Goal: Task Accomplishment & Management: Complete application form

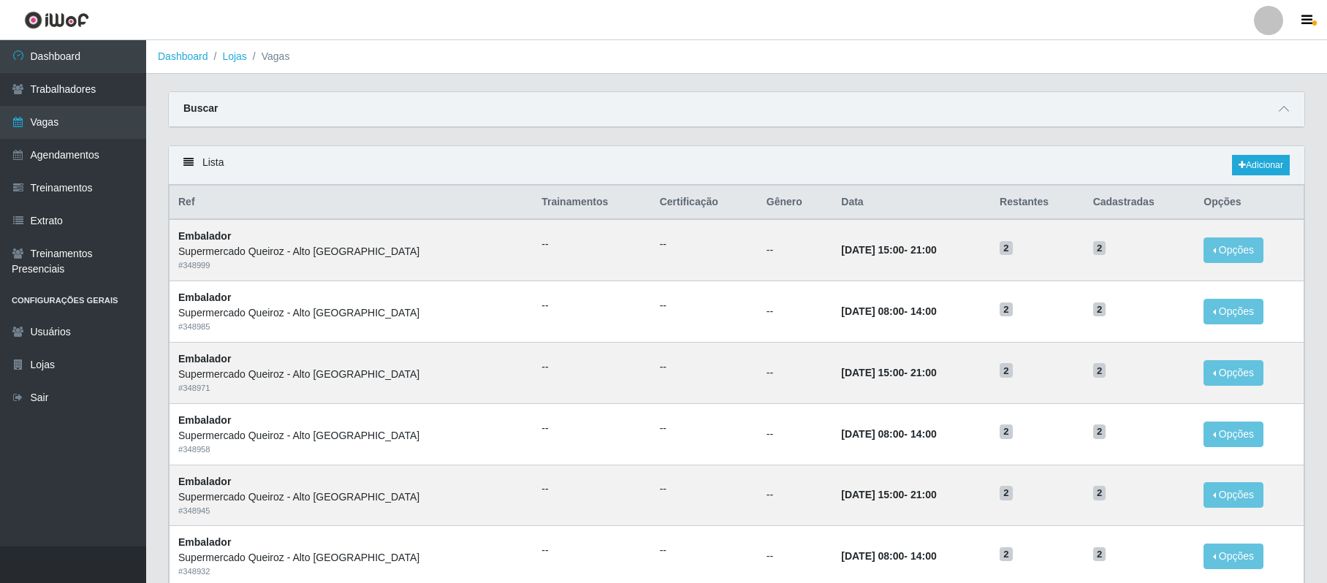
click at [1278, 30] on div at bounding box center [1268, 20] width 29 height 29
click at [1220, 113] on button "Sair" at bounding box center [1240, 114] width 132 height 30
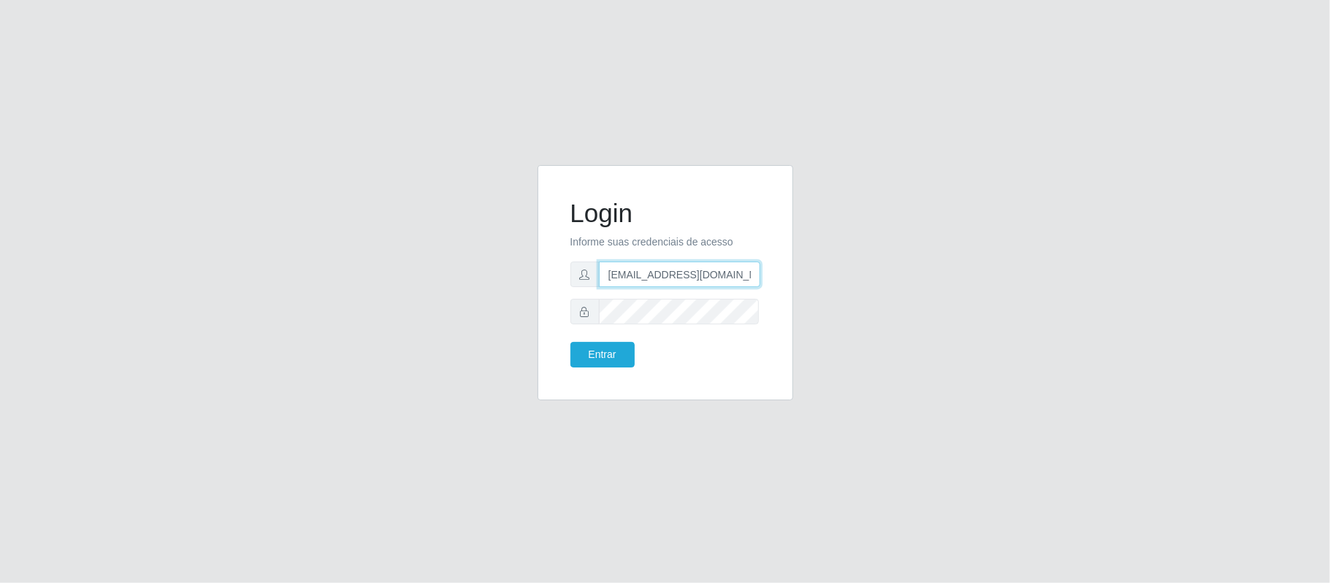
click at [685, 275] on input "anacarina390@spqueiroz.com" at bounding box center [679, 275] width 161 height 26
drag, startPoint x: 678, startPoint y: 270, endPoint x: 774, endPoint y: 284, distance: 97.5
click at [774, 284] on div "Login Informe suas credenciais de acesso anacarina390@spqueiroz.com Entrar" at bounding box center [665, 282] width 219 height 199
type input "anacarina390@iskisita.com"
click at [601, 354] on button "Entrar" at bounding box center [603, 355] width 64 height 26
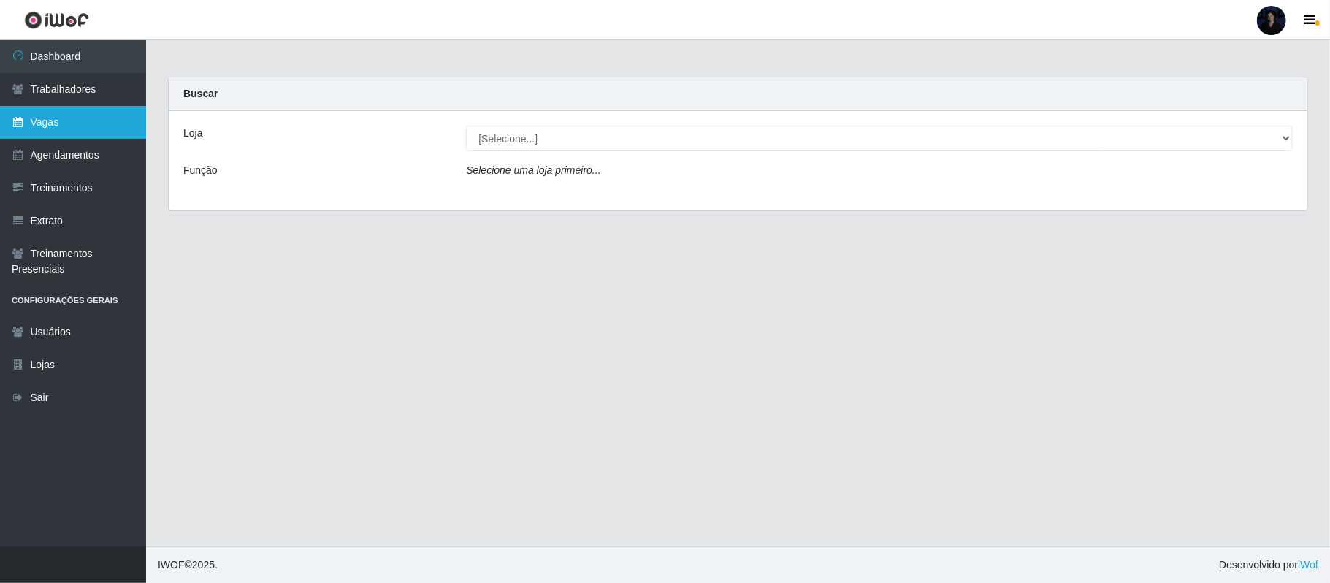
click at [32, 129] on link "Vagas" at bounding box center [73, 122] width 146 height 33
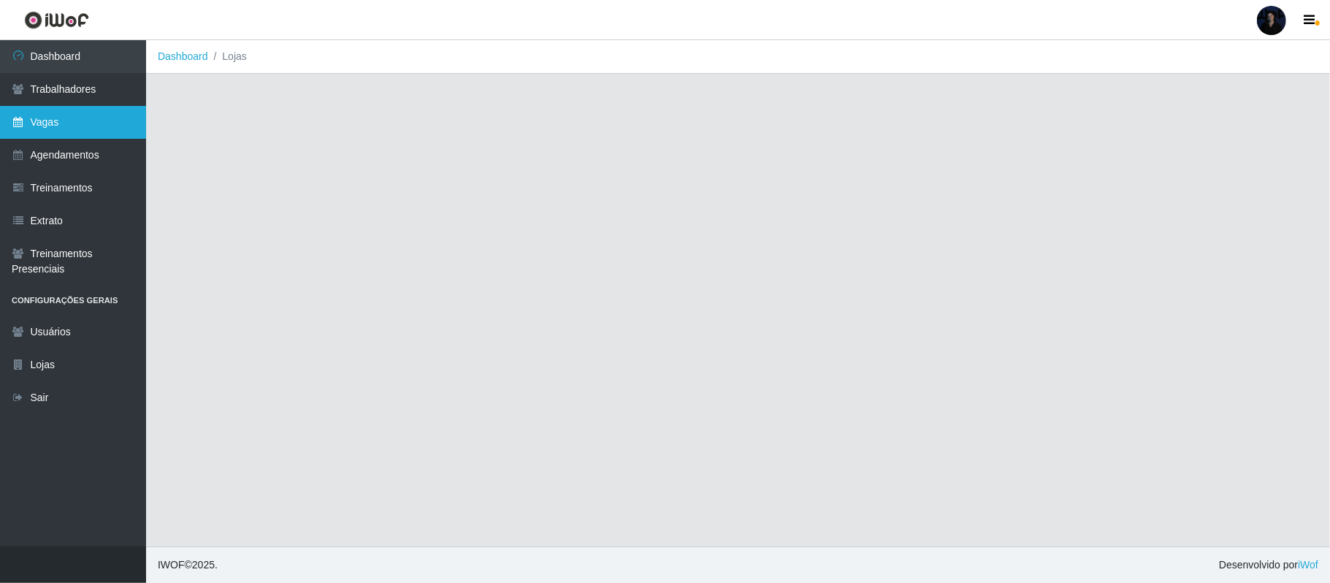
click at [33, 132] on link "Vagas" at bounding box center [73, 122] width 146 height 33
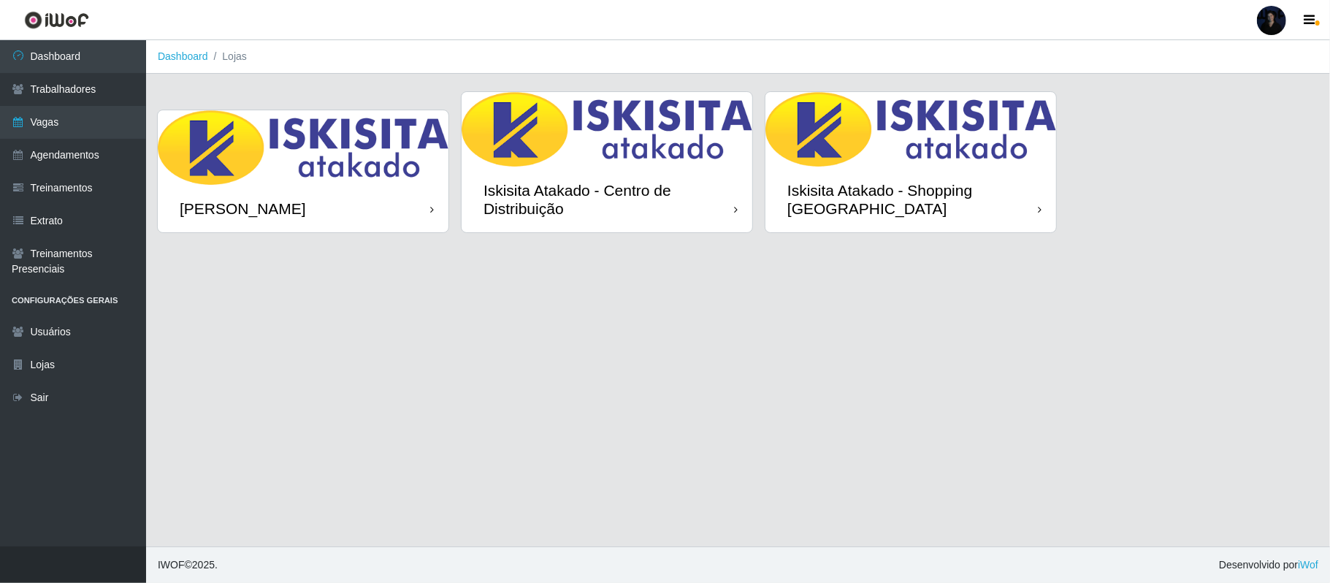
click at [216, 170] on img at bounding box center [303, 147] width 291 height 75
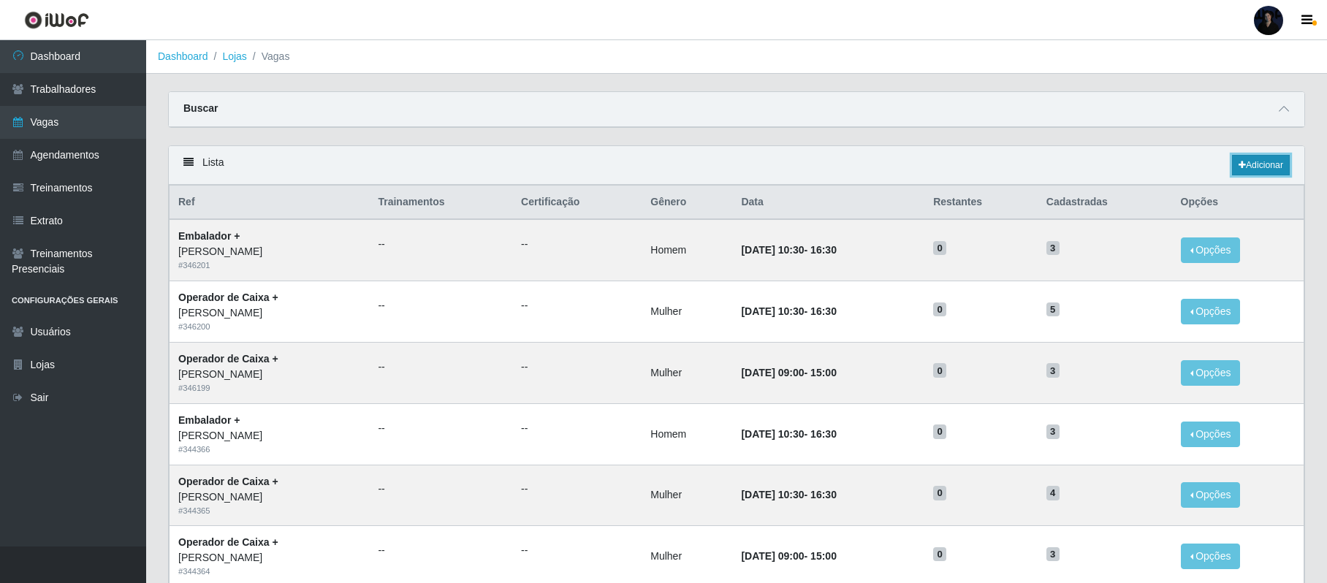
click at [1243, 168] on link "Adicionar" at bounding box center [1261, 165] width 58 height 20
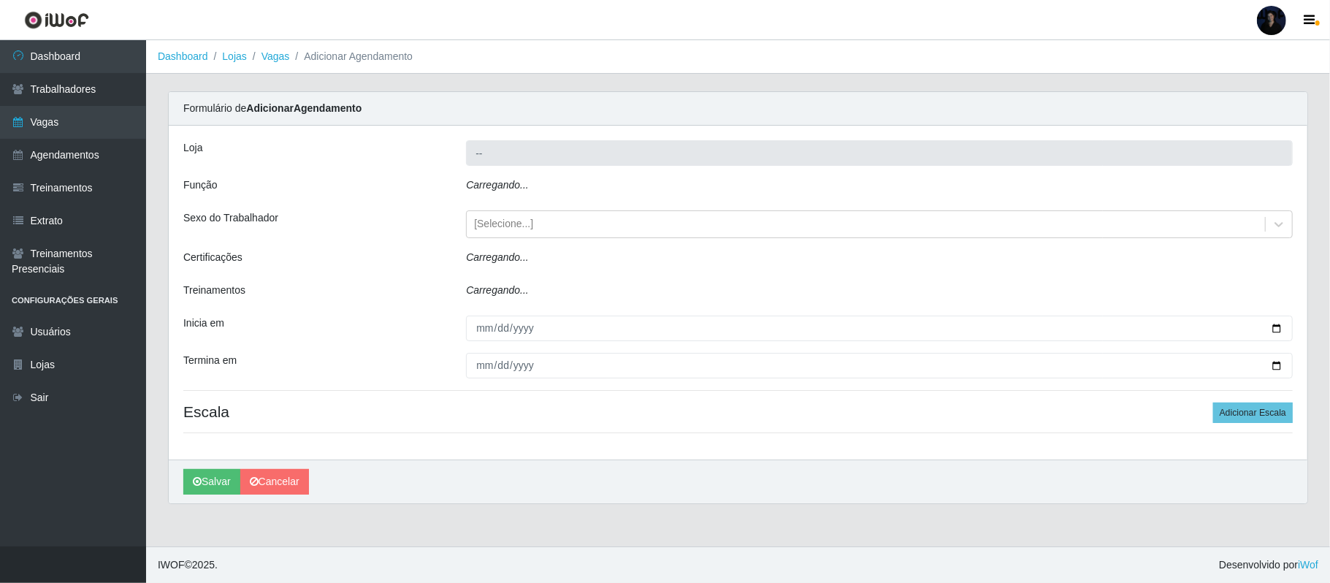
type input "[PERSON_NAME]"
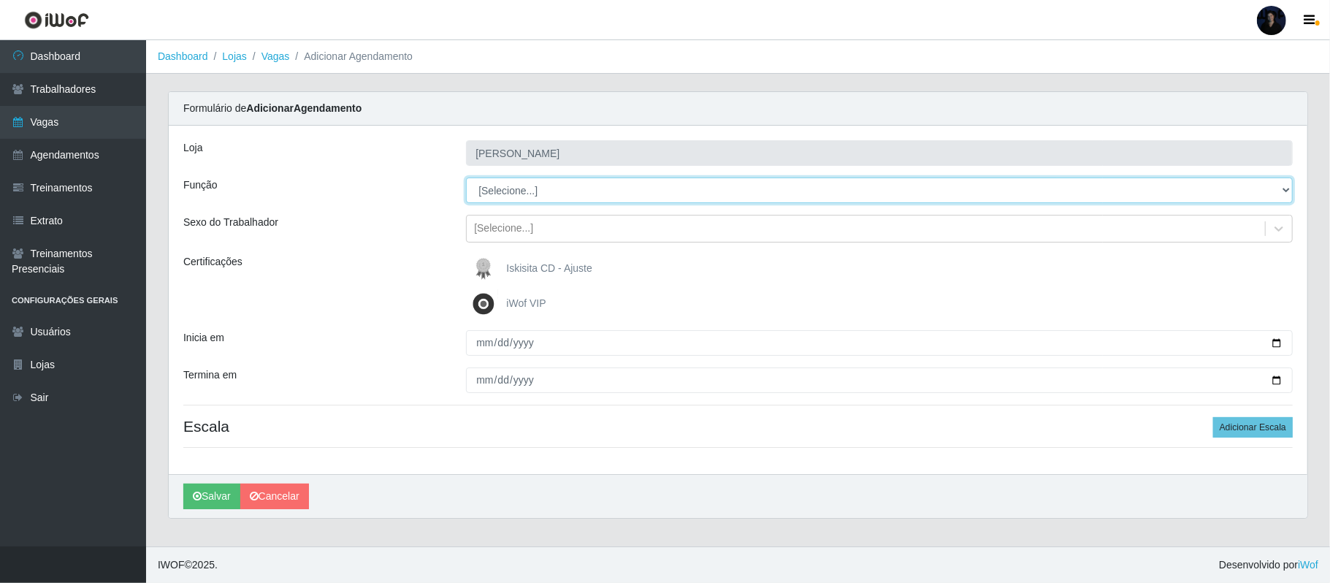
click at [500, 190] on select "[Selecione...] Auxiliar de Estacionamento Auxiliar de Estacionamento + Auxiliar…" at bounding box center [879, 191] width 827 height 26
select select "22"
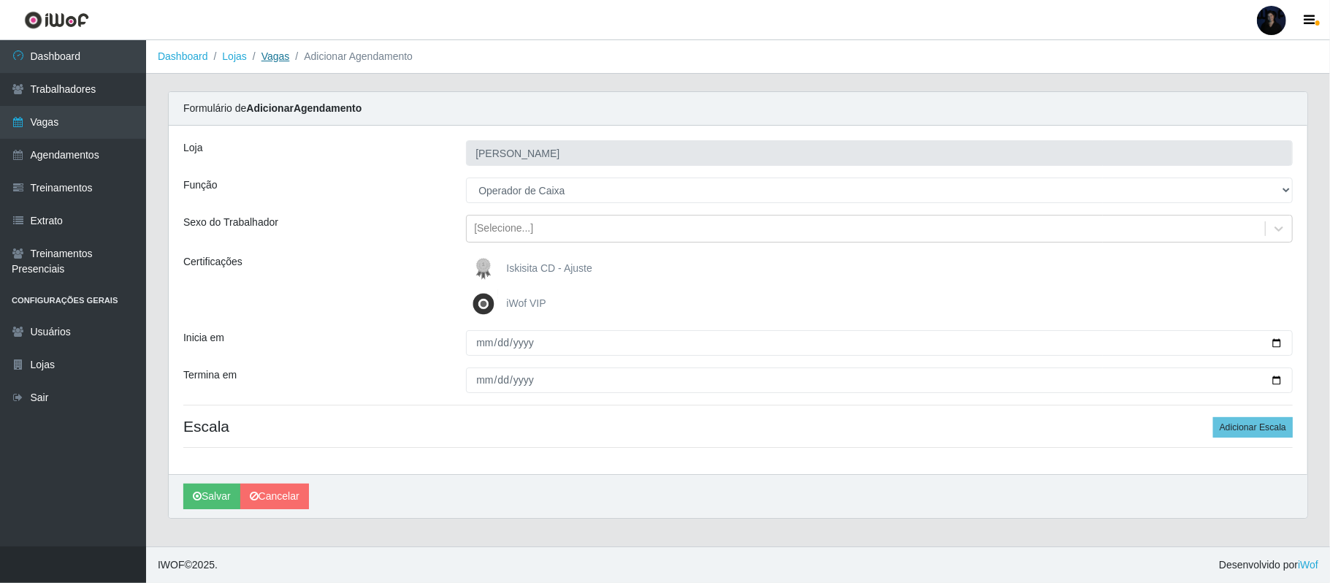
click at [267, 53] on link "Vagas" at bounding box center [276, 56] width 28 height 12
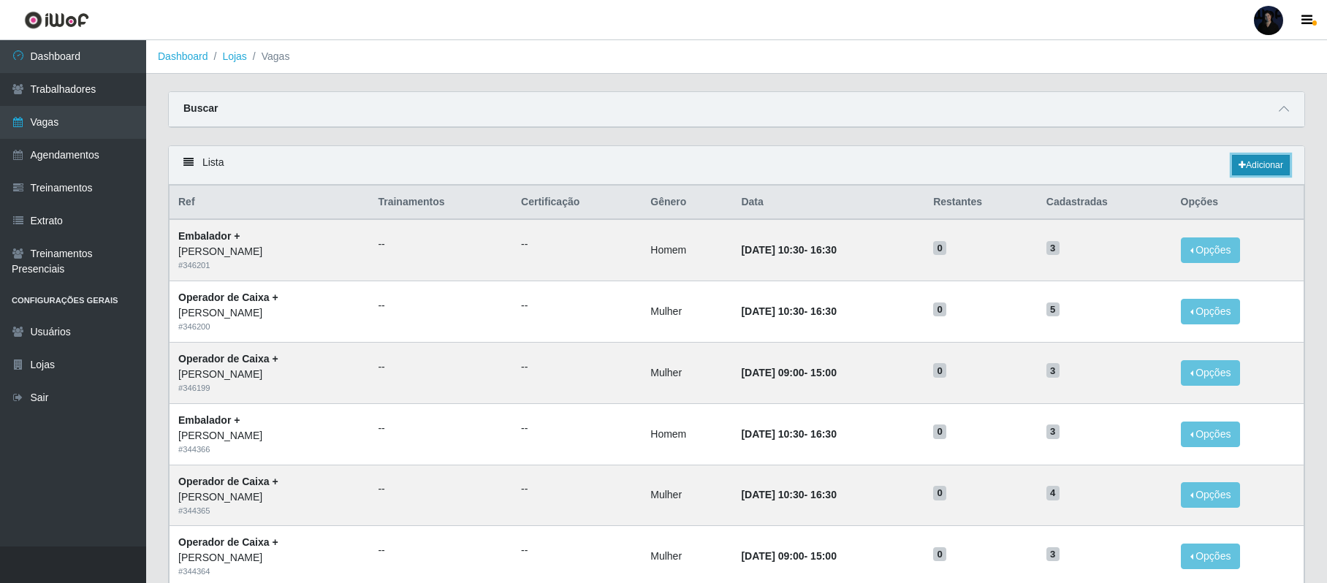
click at [1254, 161] on link "Adicionar" at bounding box center [1261, 165] width 58 height 20
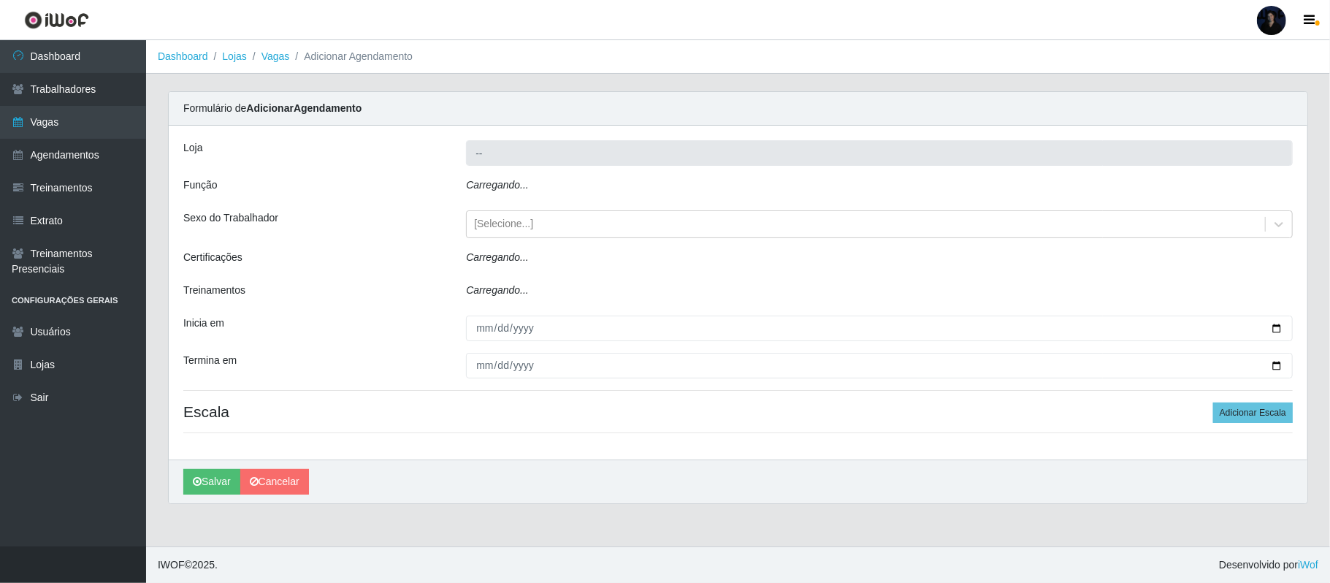
type input "Iskisita Atakado - Alecrim"
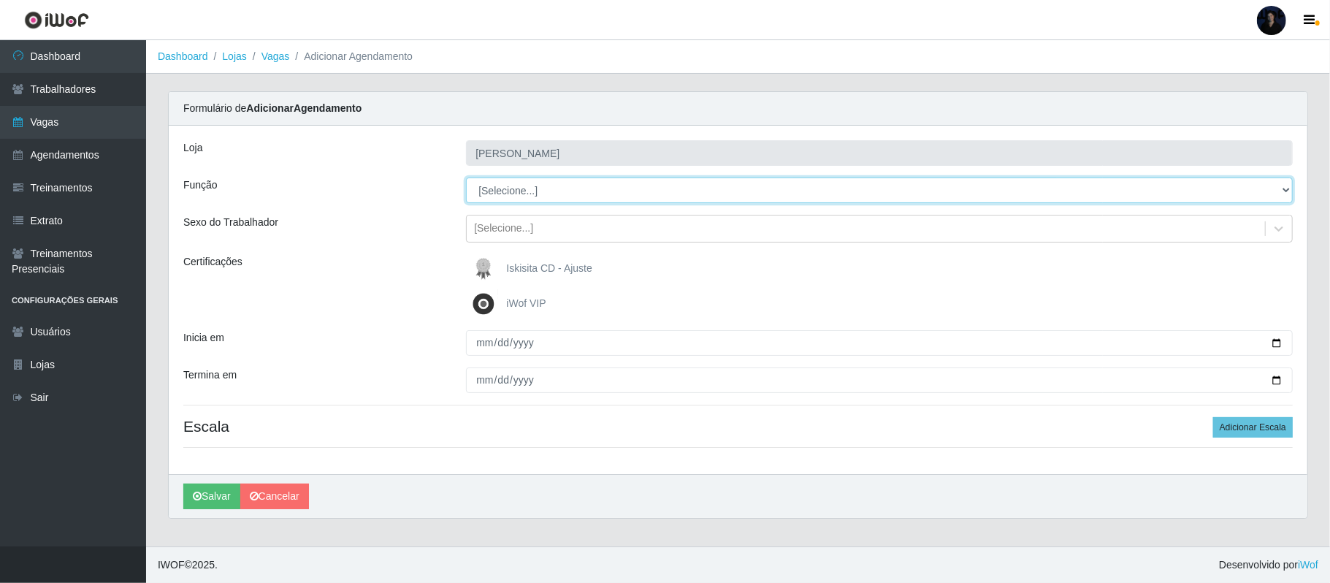
click at [510, 191] on select "[Selecione...] Auxiliar de Estacionamento Auxiliar de Estacionamento + Auxiliar…" at bounding box center [879, 191] width 827 height 26
select select "72"
click at [466, 178] on select "[Selecione...] Auxiliar de Estacionamento Auxiliar de Estacionamento + Auxiliar…" at bounding box center [879, 191] width 827 height 26
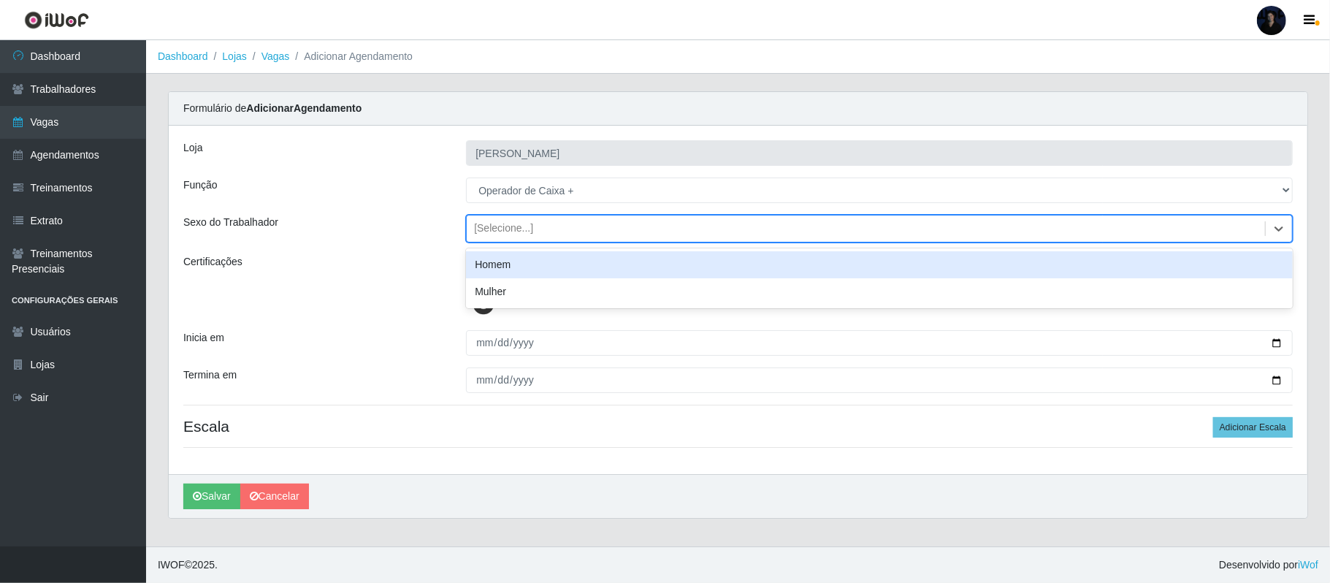
click at [508, 221] on div "[Selecione...]" at bounding box center [503, 228] width 59 height 15
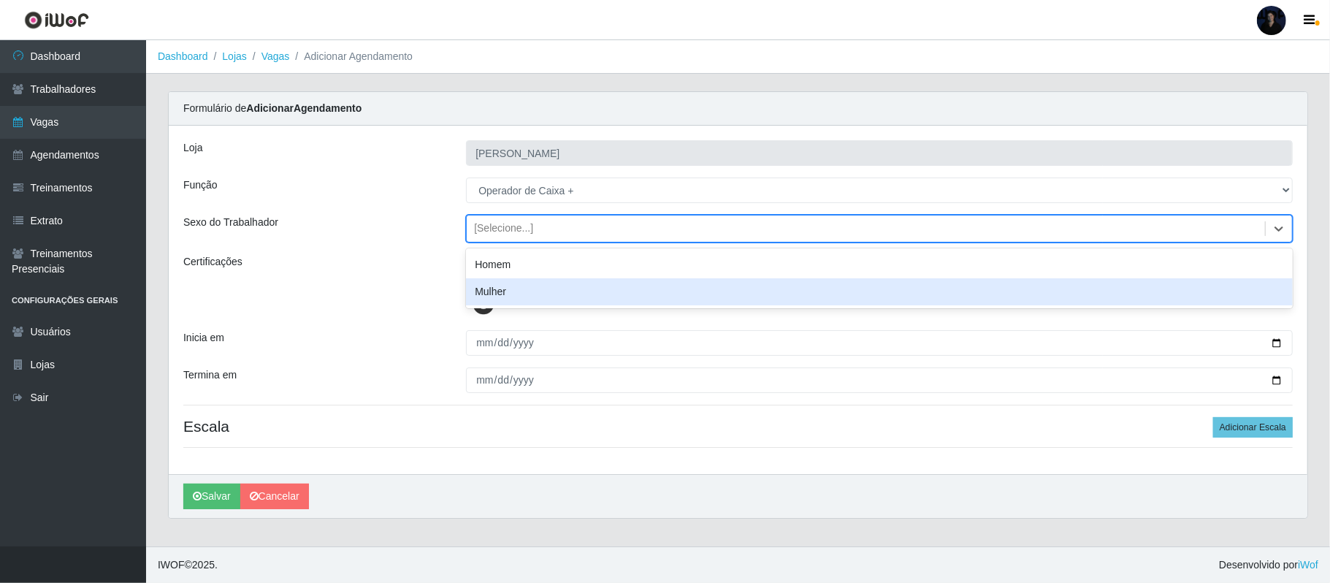
click at [527, 295] on div "Mulher" at bounding box center [879, 291] width 827 height 27
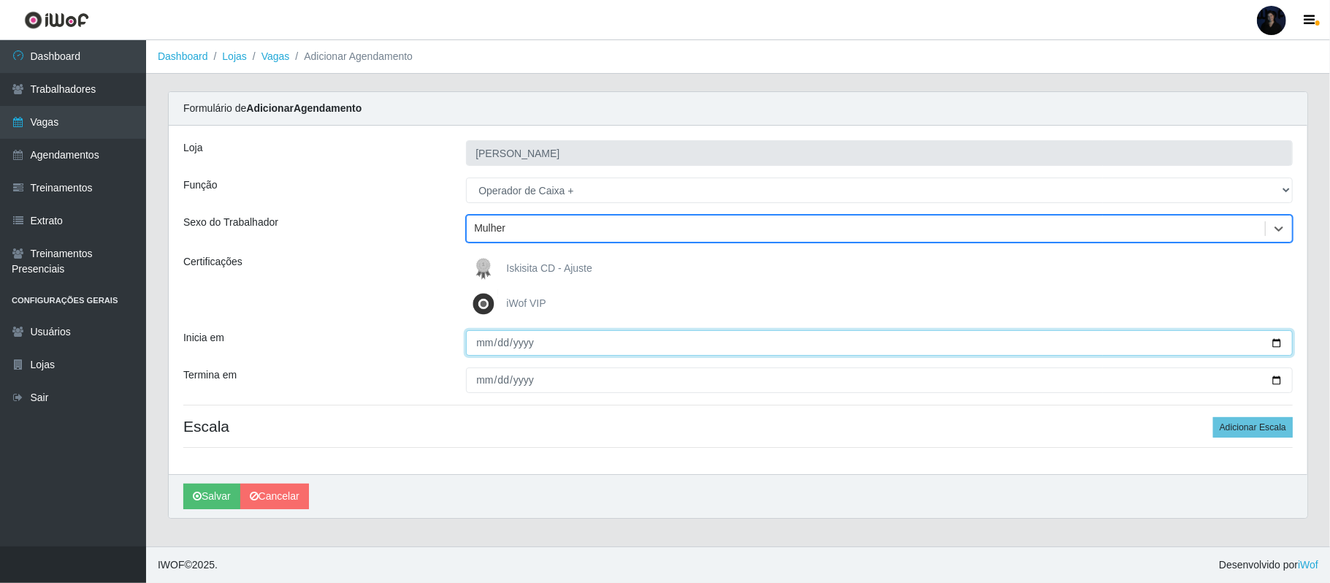
click at [1275, 340] on input "Inicia em" at bounding box center [879, 343] width 827 height 26
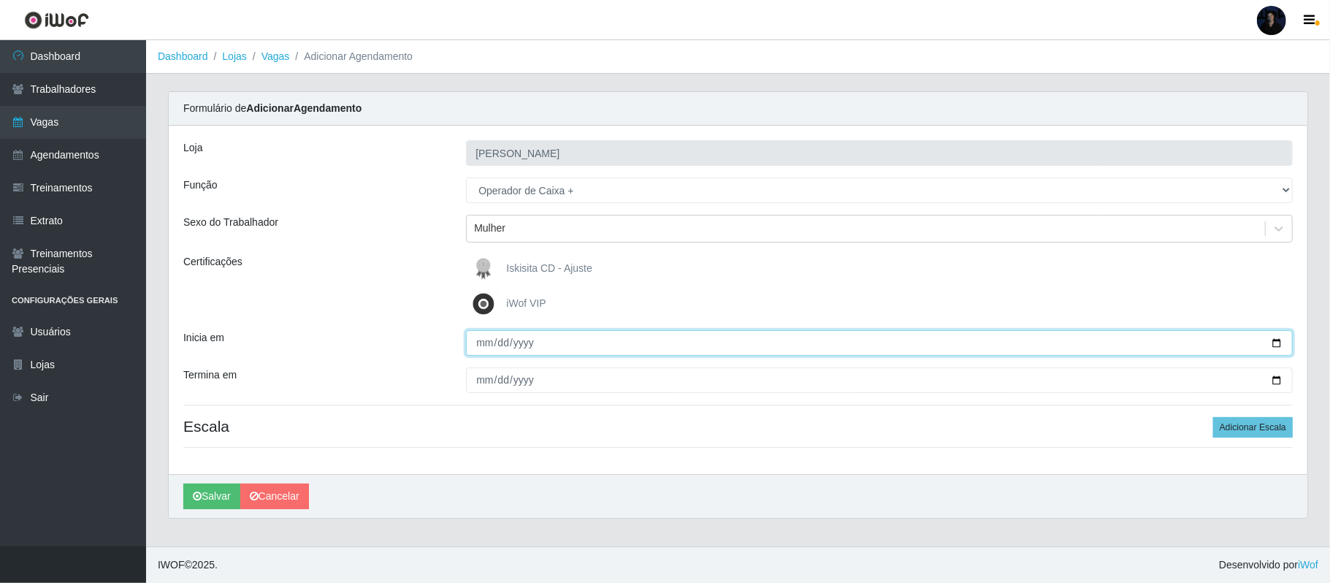
type input "2025-09-27"
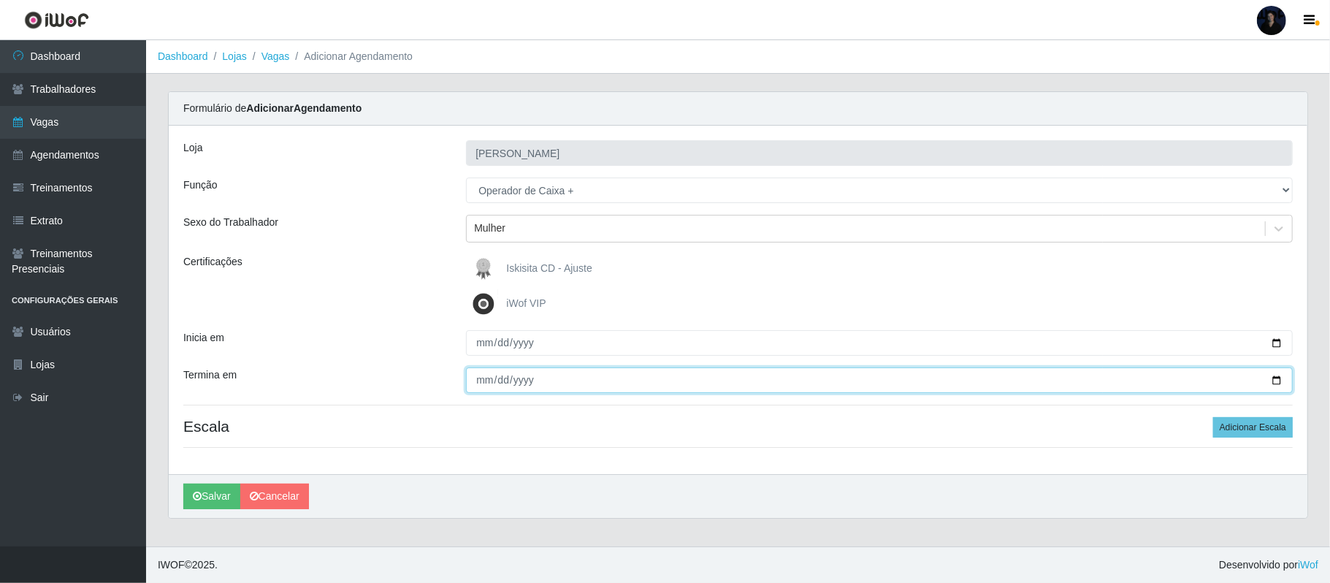
click at [1281, 375] on input "Termina em" at bounding box center [879, 380] width 827 height 26
type input "2025-09-27"
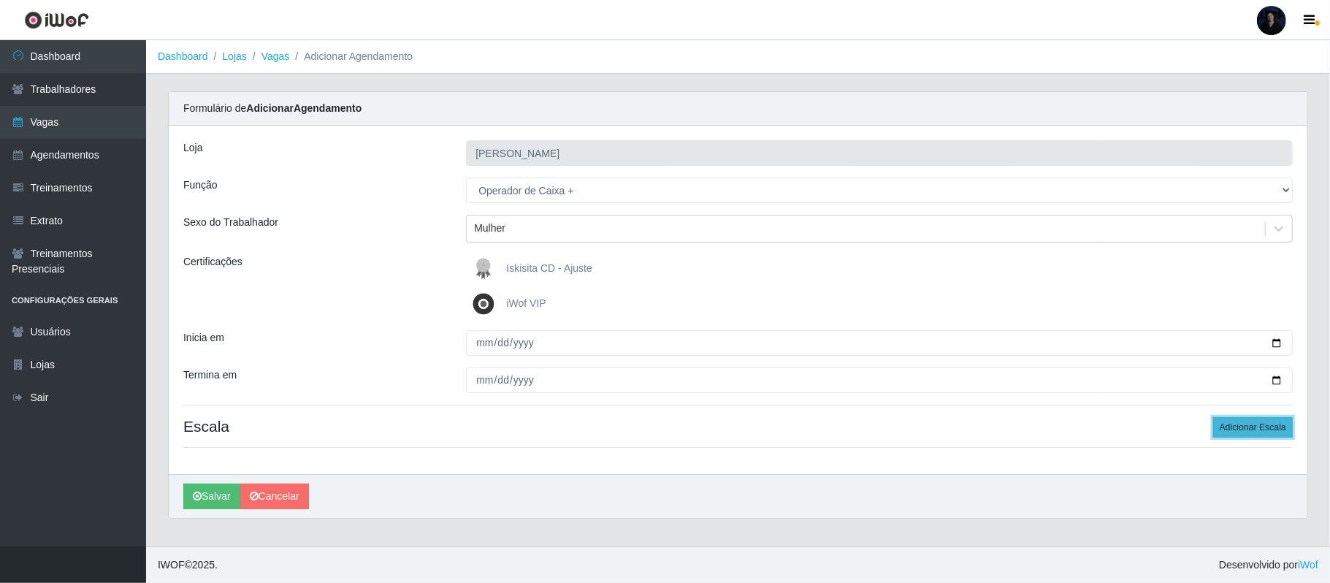
click at [1260, 427] on button "Adicionar Escala" at bounding box center [1253, 427] width 80 height 20
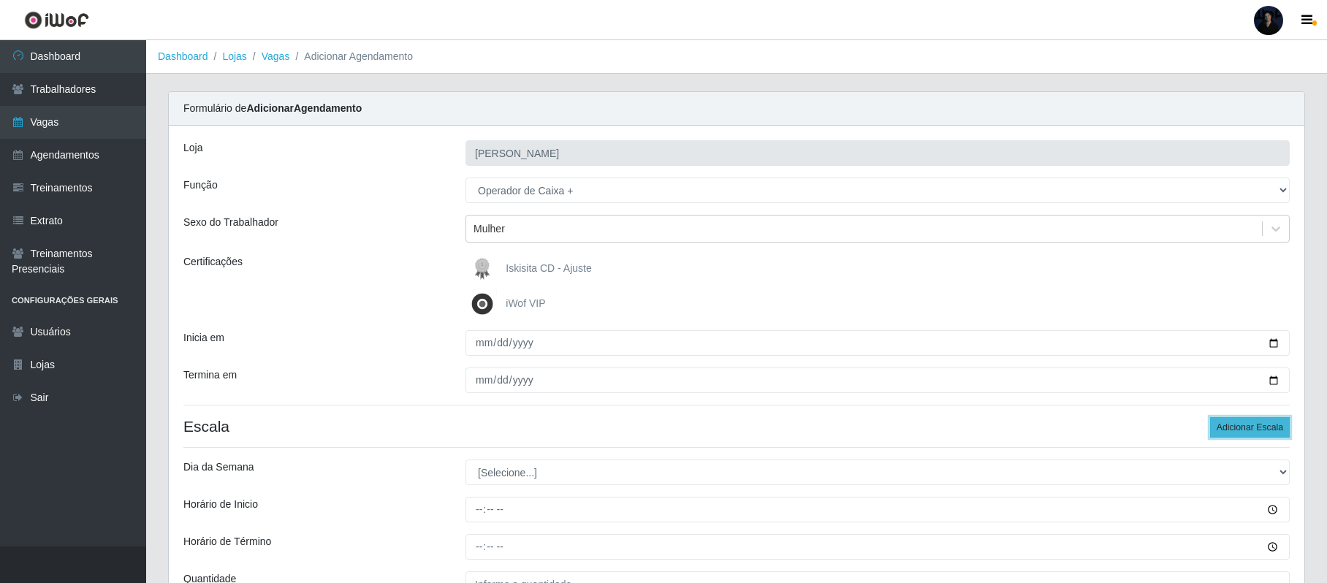
click at [1260, 427] on button "Adicionar Escala" at bounding box center [1250, 427] width 80 height 20
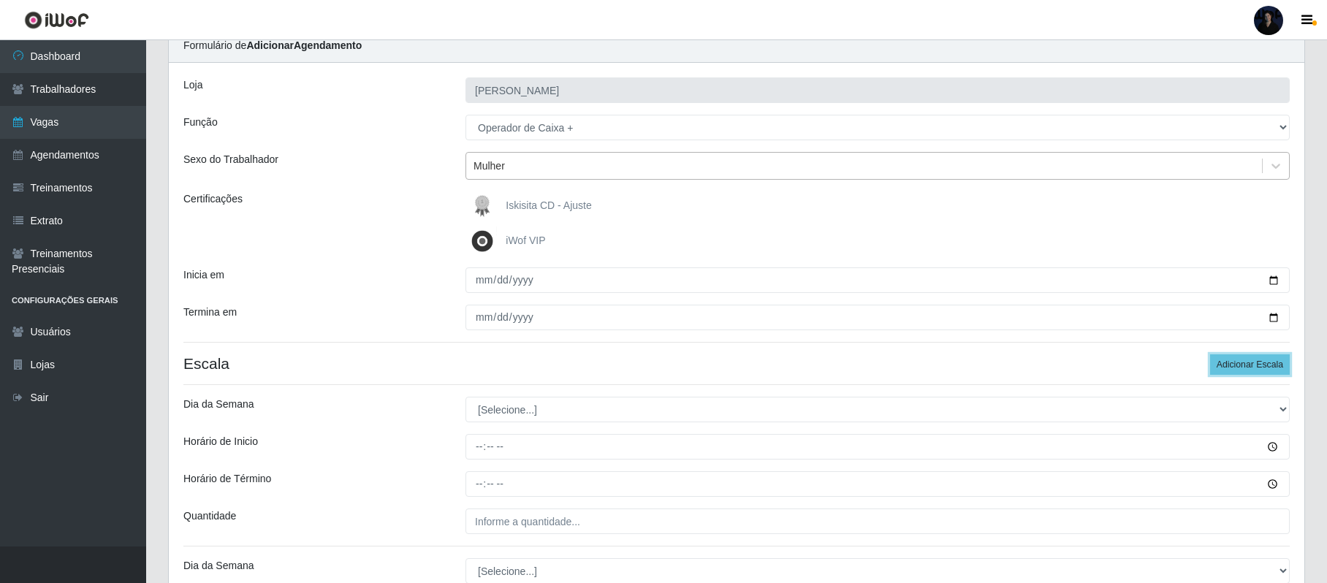
scroll to position [194, 0]
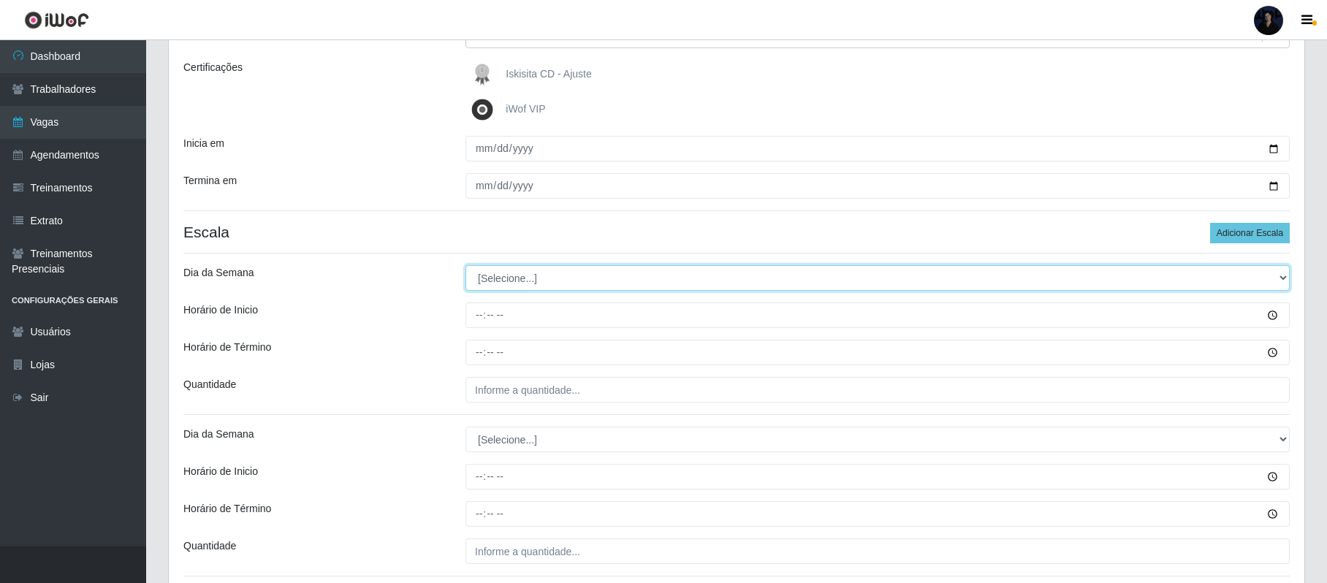
click at [511, 285] on select "[Selecione...] Segunda Terça Quarta Quinta Sexta Sábado Domingo" at bounding box center [877, 278] width 824 height 26
select select "6"
click at [465, 266] on select "[Selecione...] Segunda Terça Quarta Quinta Sexta Sábado Domingo" at bounding box center [877, 278] width 824 height 26
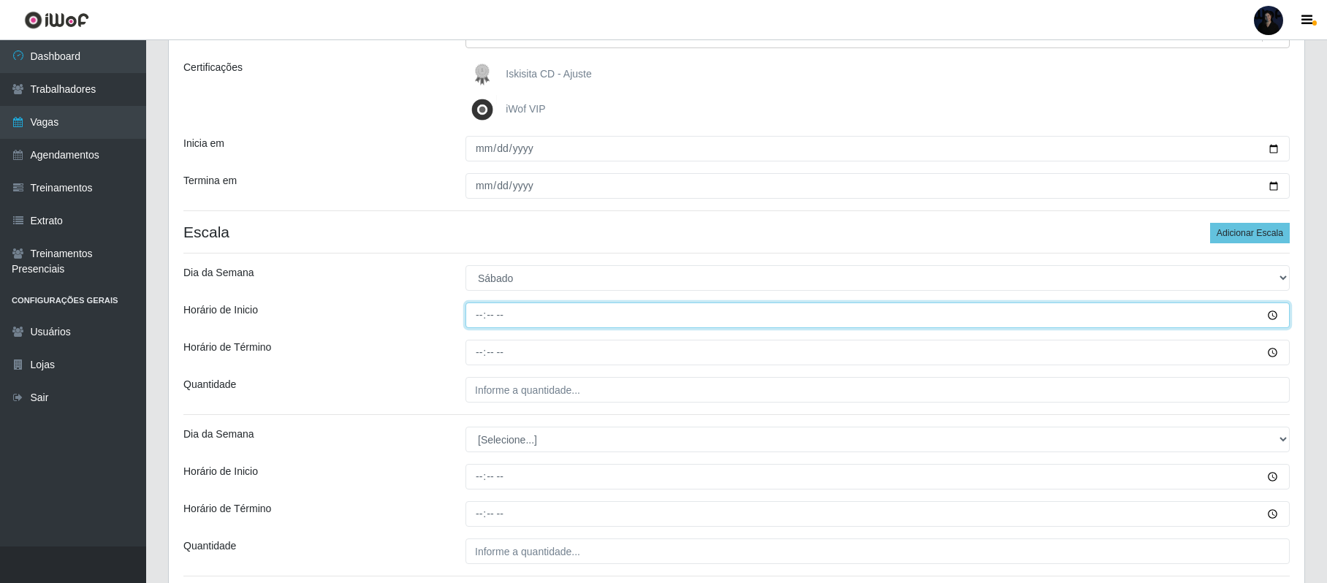
click at [478, 314] on input "Horário de Inicio" at bounding box center [877, 315] width 824 height 26
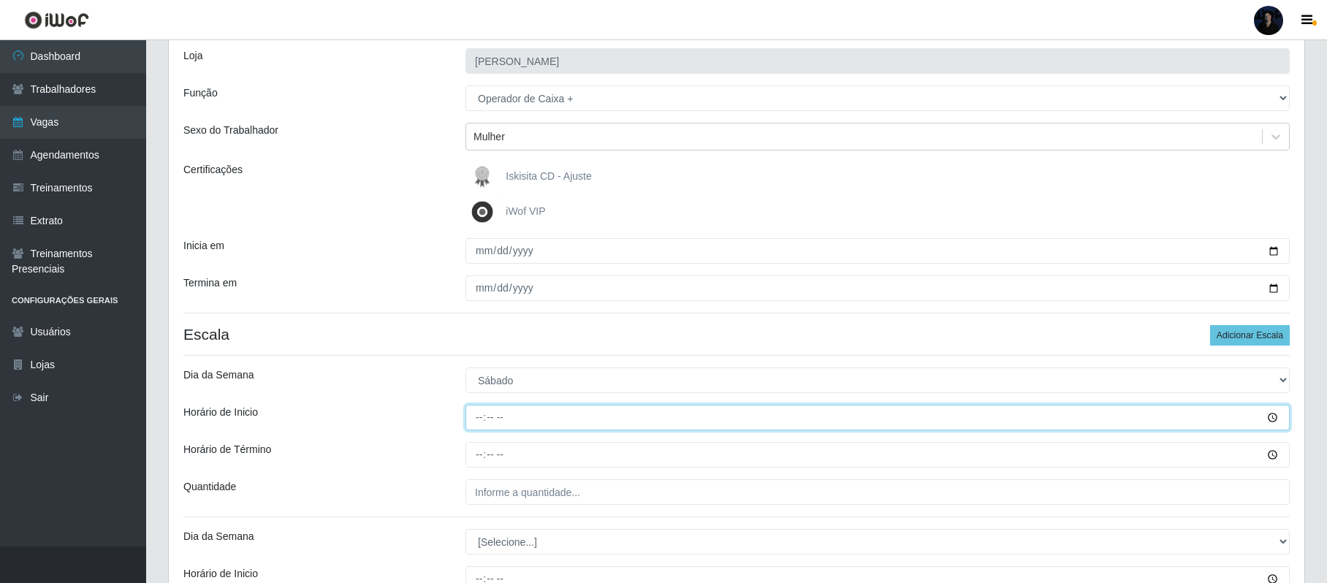
scroll to position [292, 0]
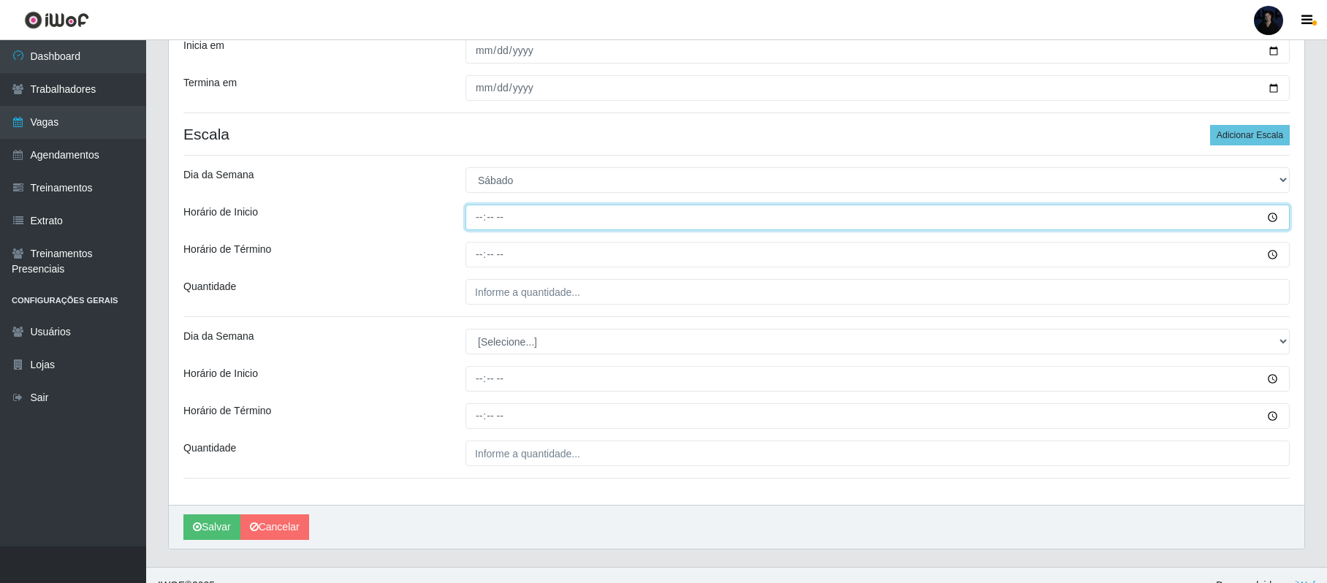
type input "09:00"
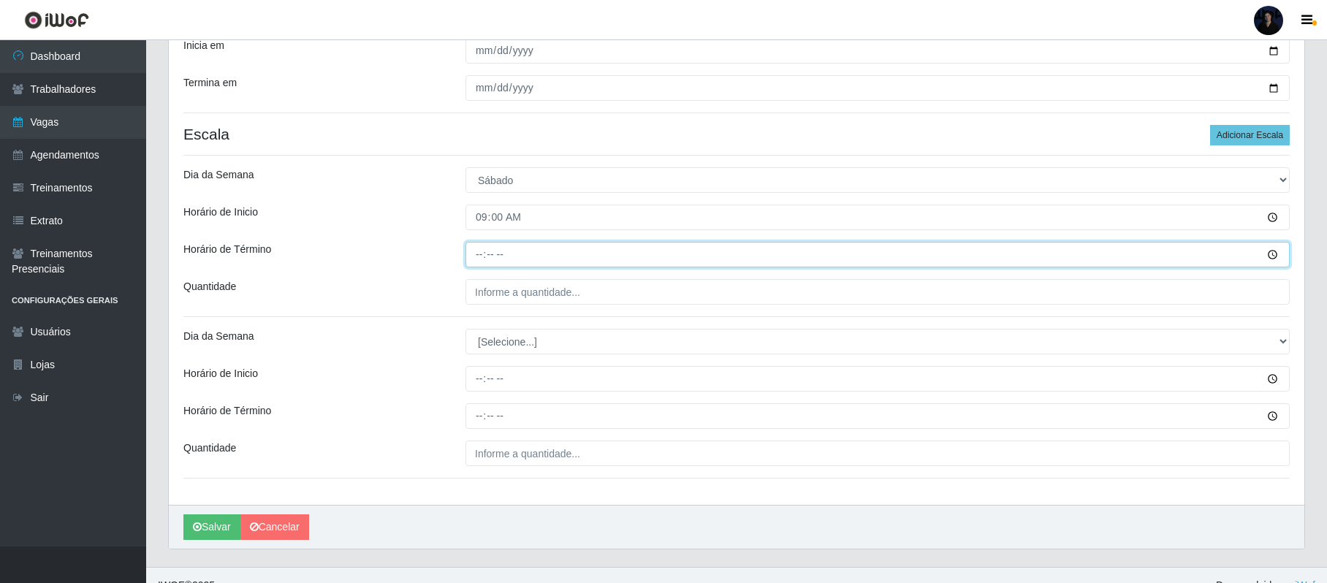
click at [479, 250] on input "Horário de Término" at bounding box center [877, 255] width 824 height 26
type input "15:00"
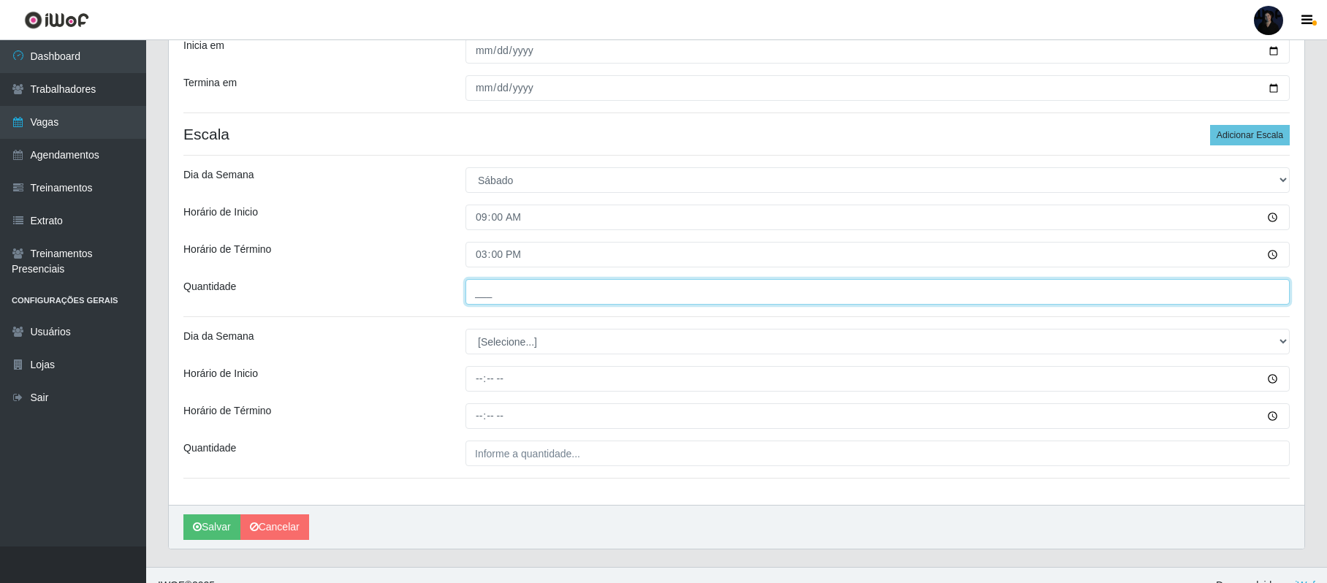
click at [475, 293] on input "___" at bounding box center [877, 292] width 824 height 26
type input "3__"
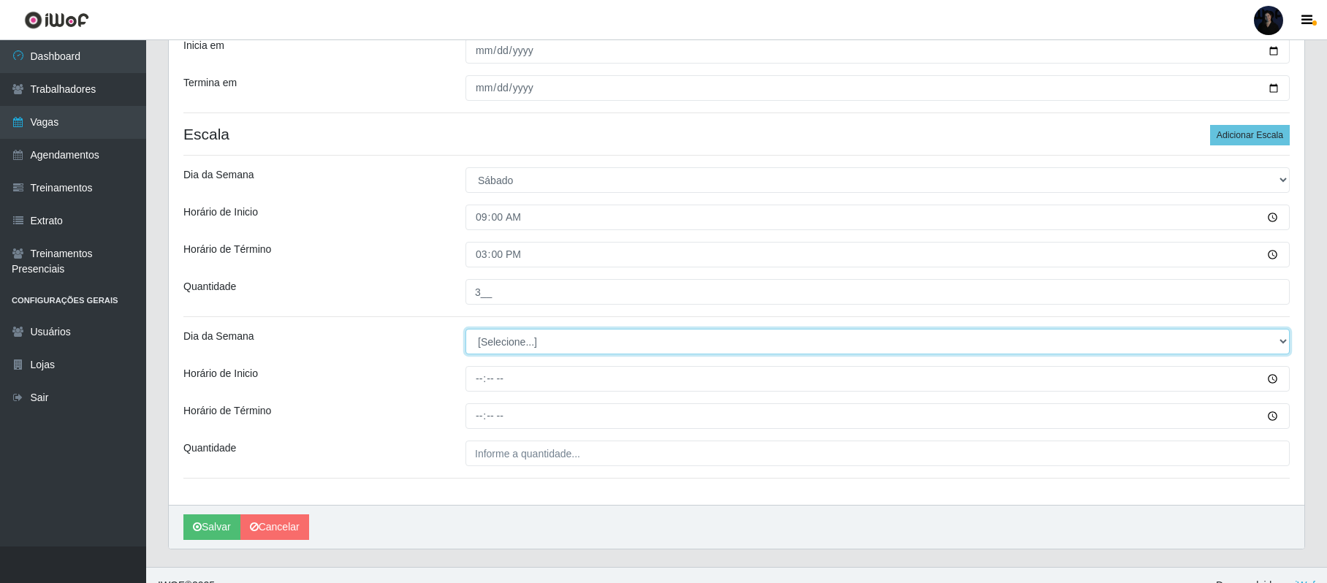
click at [488, 337] on select "[Selecione...] Segunda Terça Quarta Quinta Sexta Sábado Domingo" at bounding box center [877, 342] width 824 height 26
select select "6"
click at [465, 330] on select "[Selecione...] Segunda Terça Quarta Quinta Sexta Sábado Domingo" at bounding box center [877, 342] width 824 height 26
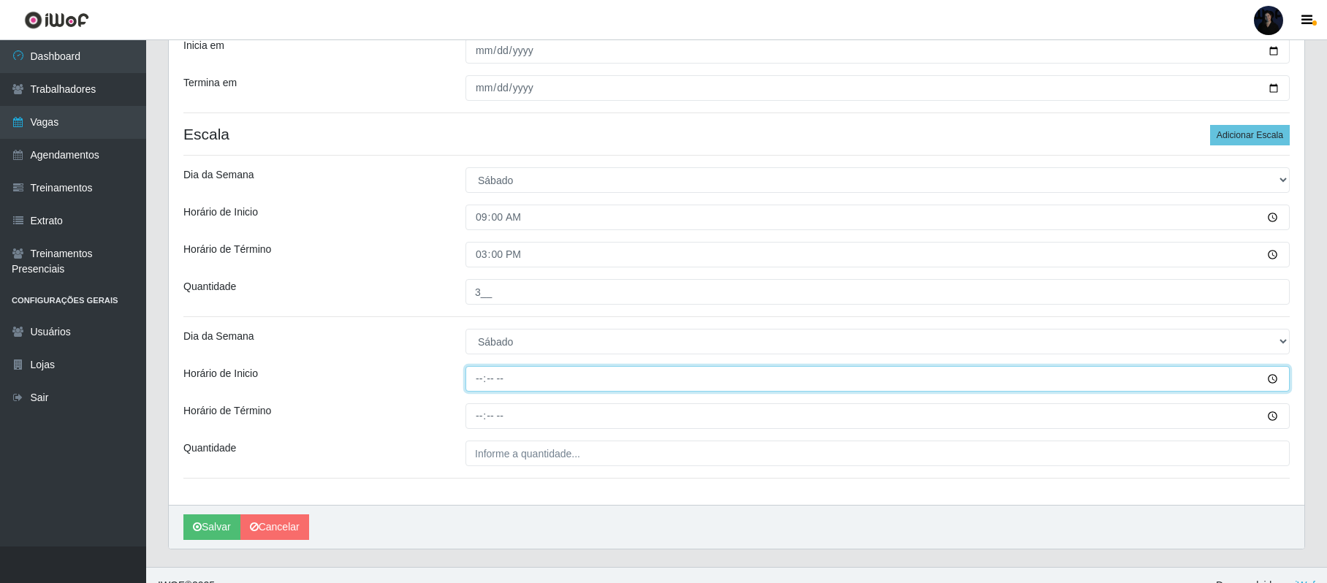
click at [476, 374] on input "Horário de Inicio" at bounding box center [877, 379] width 824 height 26
type input "10:30"
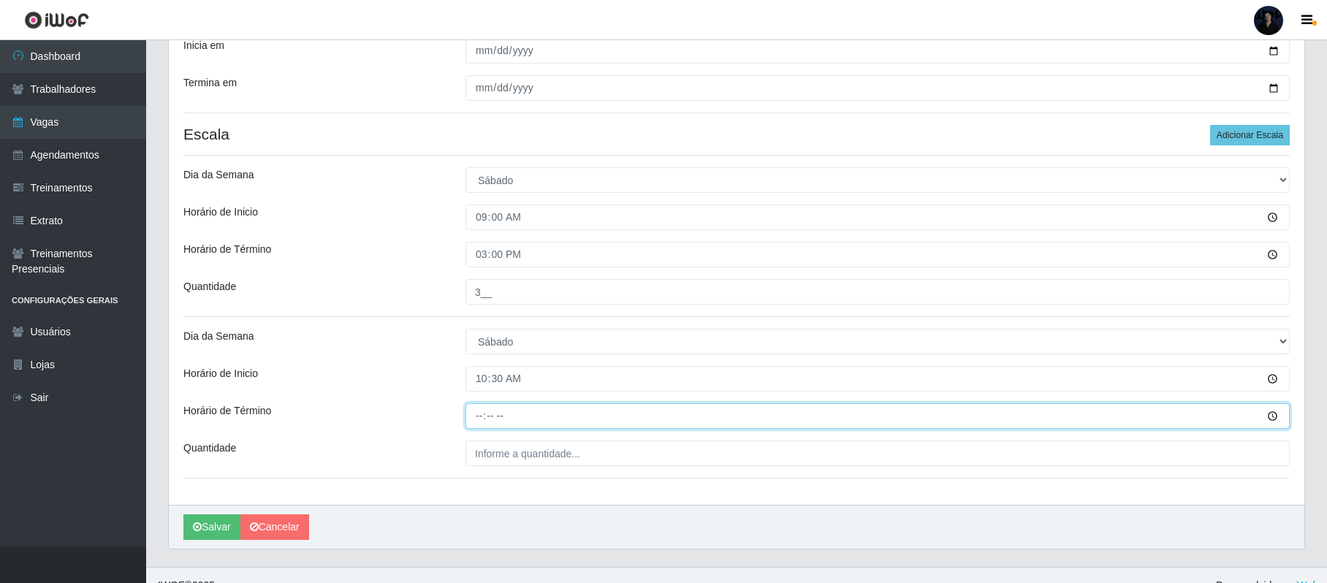
click at [481, 413] on input "Horário de Término" at bounding box center [877, 416] width 824 height 26
type input "16:30"
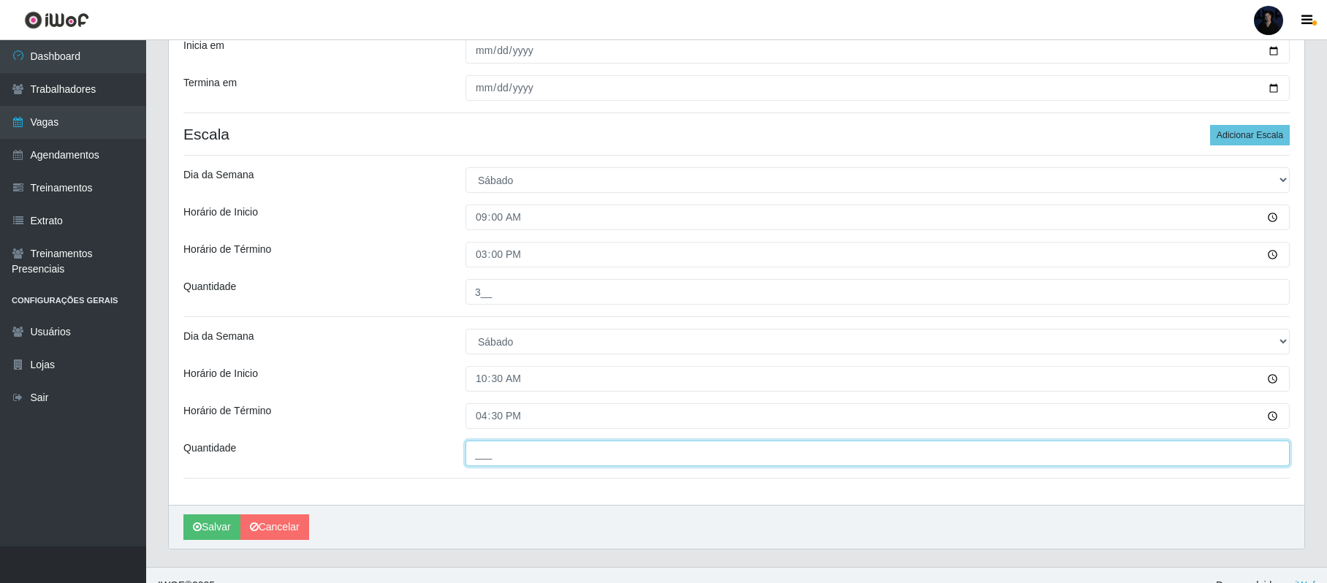
click at [488, 453] on input "___" at bounding box center [877, 454] width 824 height 26
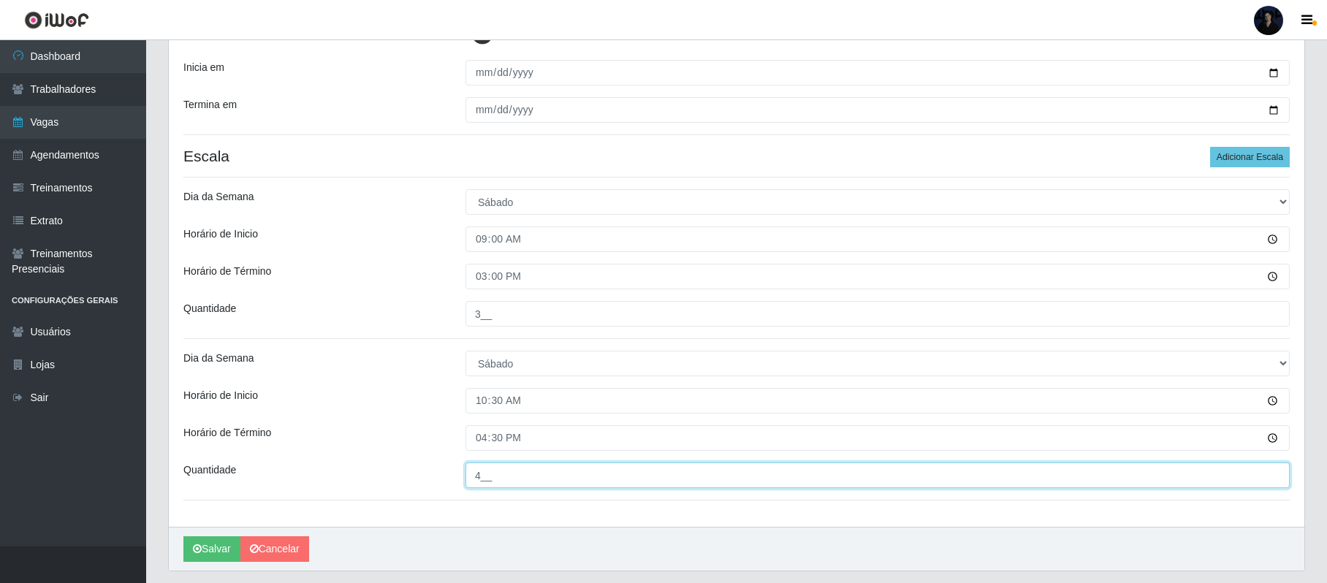
scroll to position [316, 0]
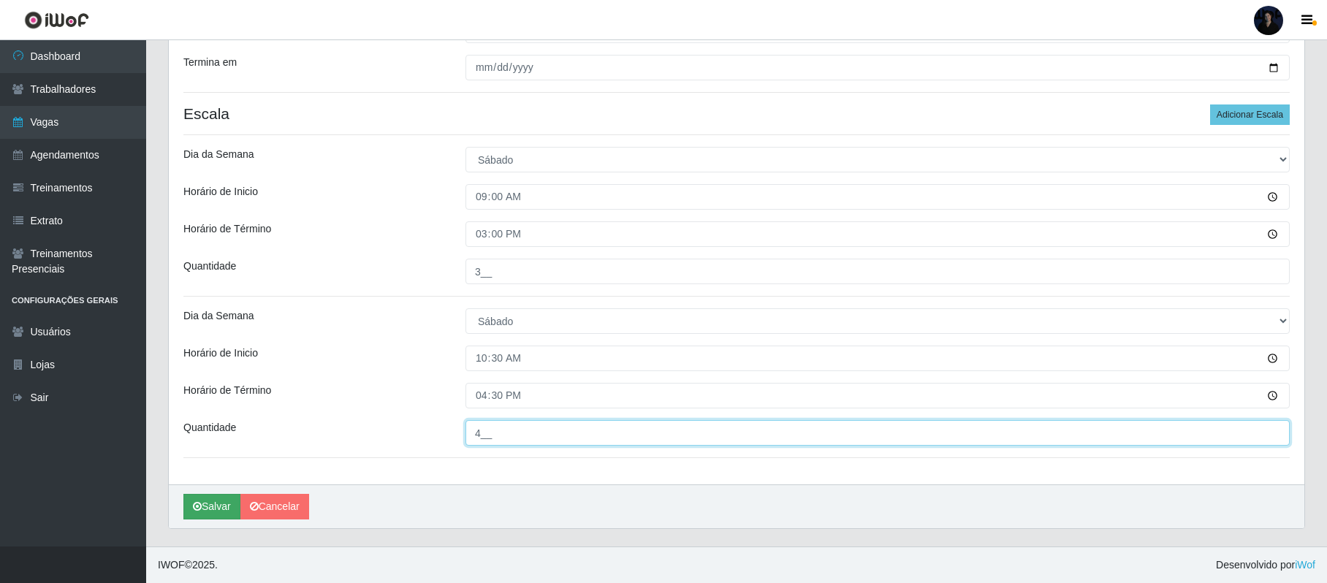
type input "4__"
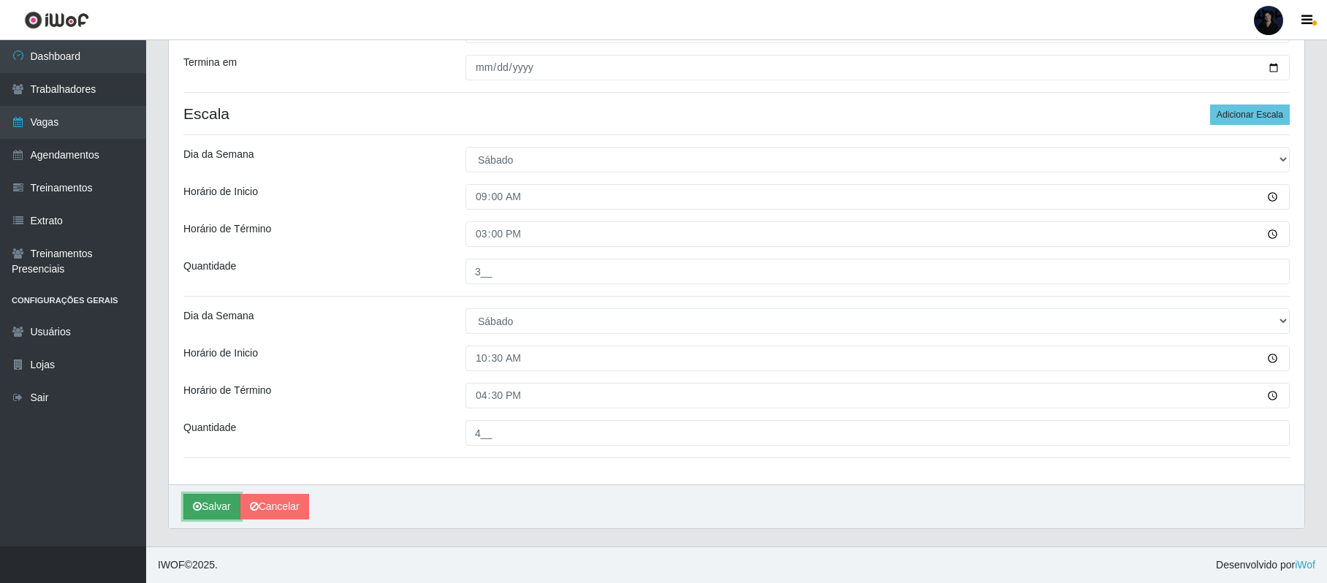
click at [202, 506] on button "Salvar" at bounding box center [211, 507] width 57 height 26
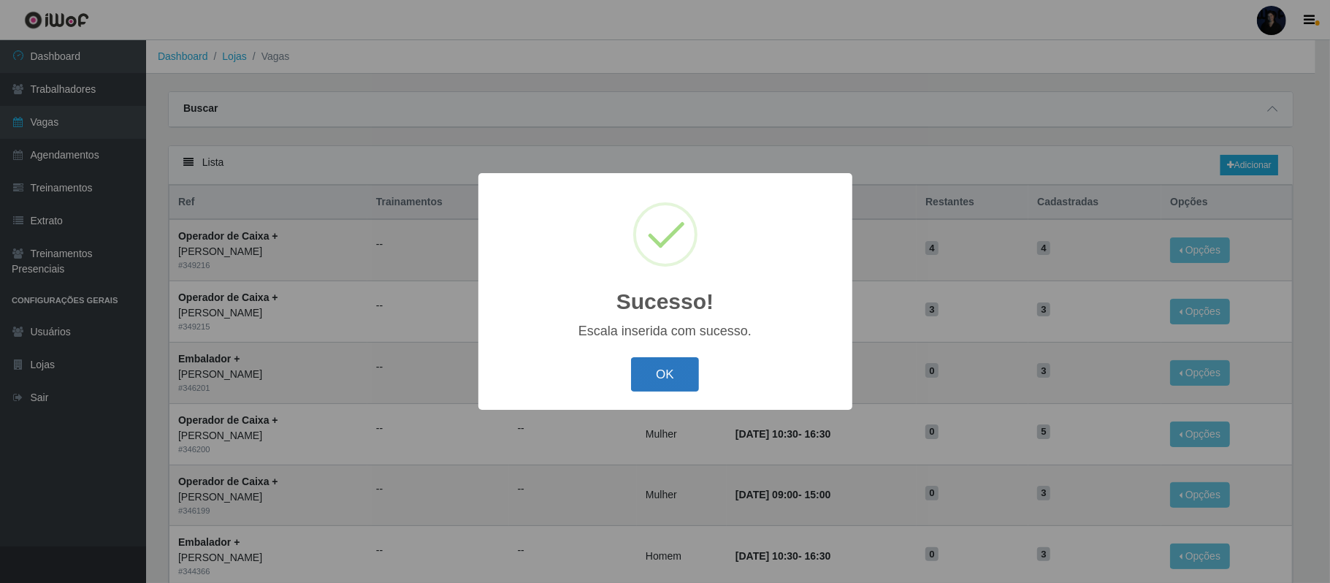
click at [663, 377] on button "OK" at bounding box center [665, 374] width 68 height 34
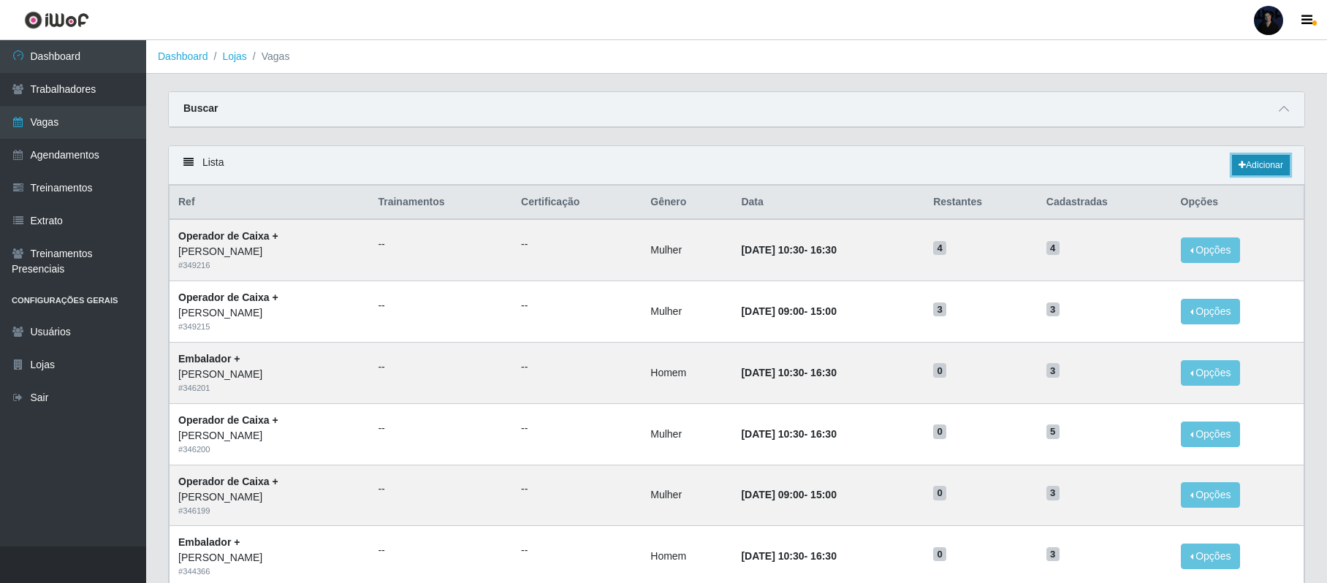
click at [1243, 162] on link "Adicionar" at bounding box center [1261, 165] width 58 height 20
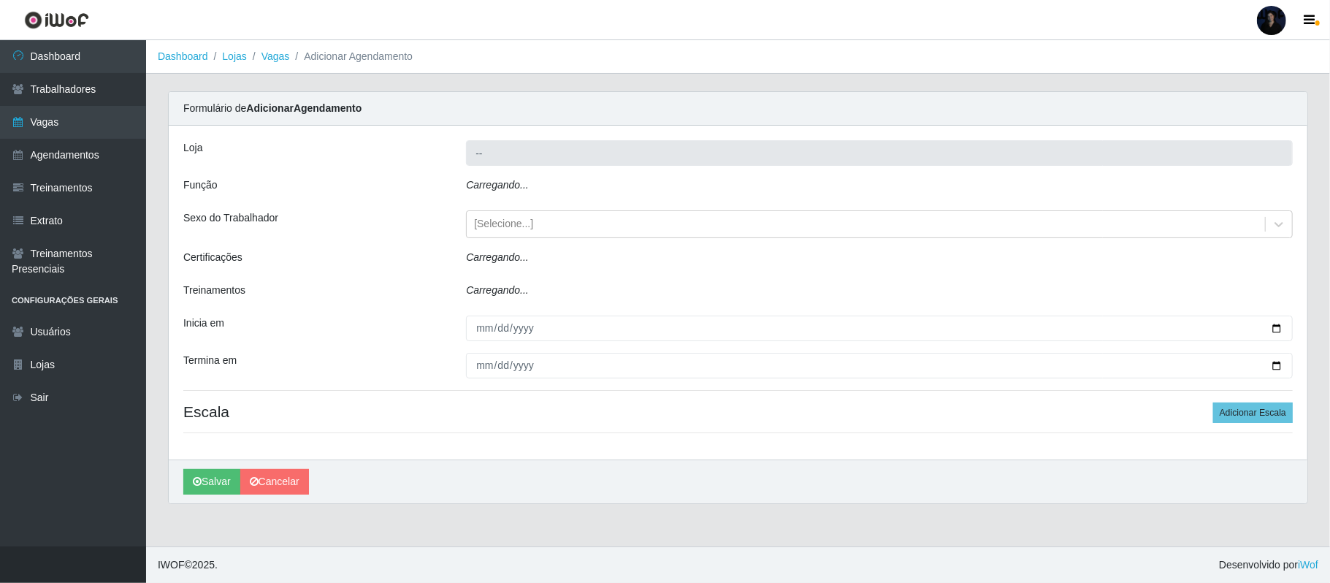
type input "Iskisita Atakado - Alecrim"
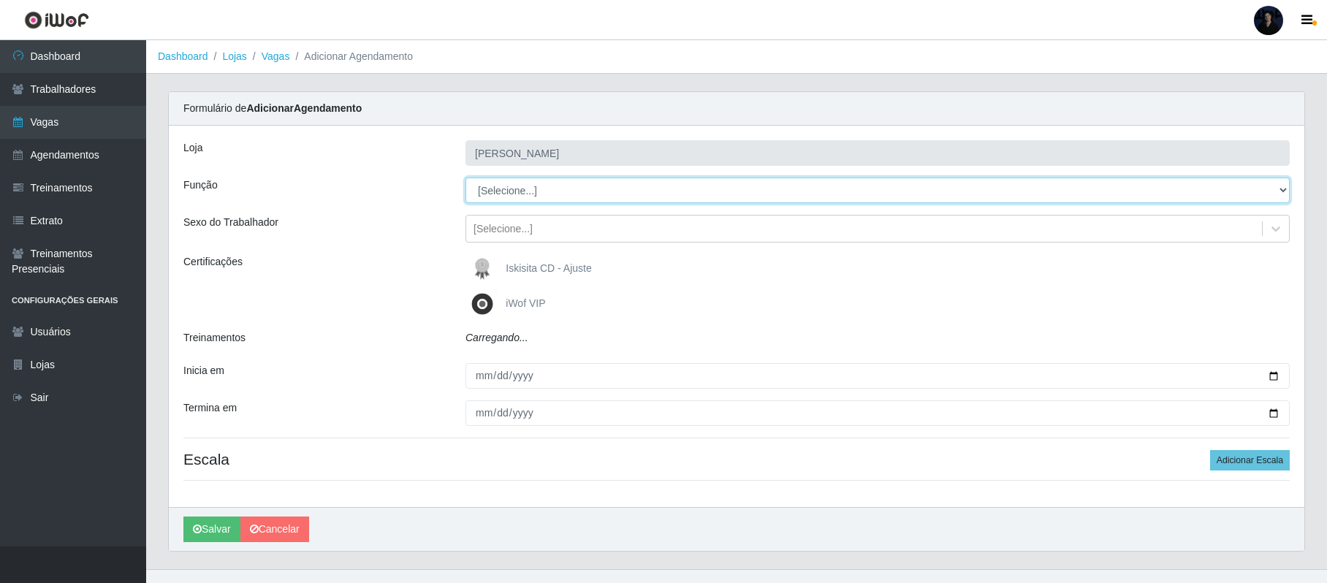
click at [518, 185] on select "[Selecione...] Auxiliar de Estacionamento Auxiliar de Estacionamento + Auxiliar…" at bounding box center [877, 191] width 824 height 26
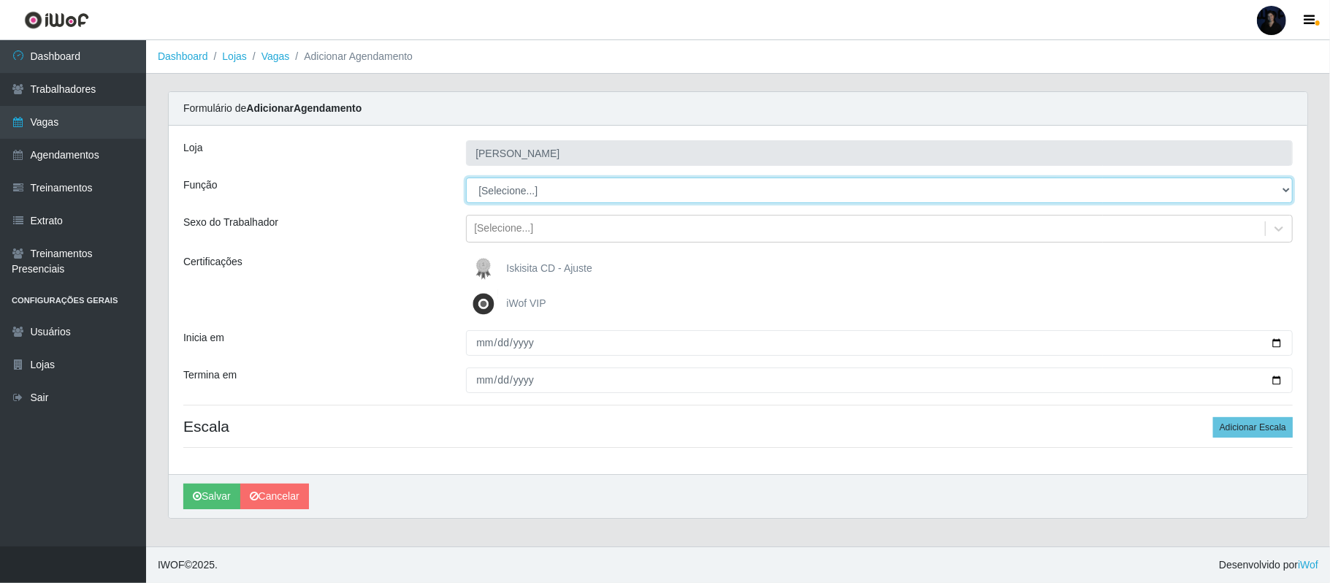
select select "70"
click at [466, 178] on select "[Selecione...] Auxiliar de Estacionamento Auxiliar de Estacionamento + Auxiliar…" at bounding box center [879, 191] width 827 height 26
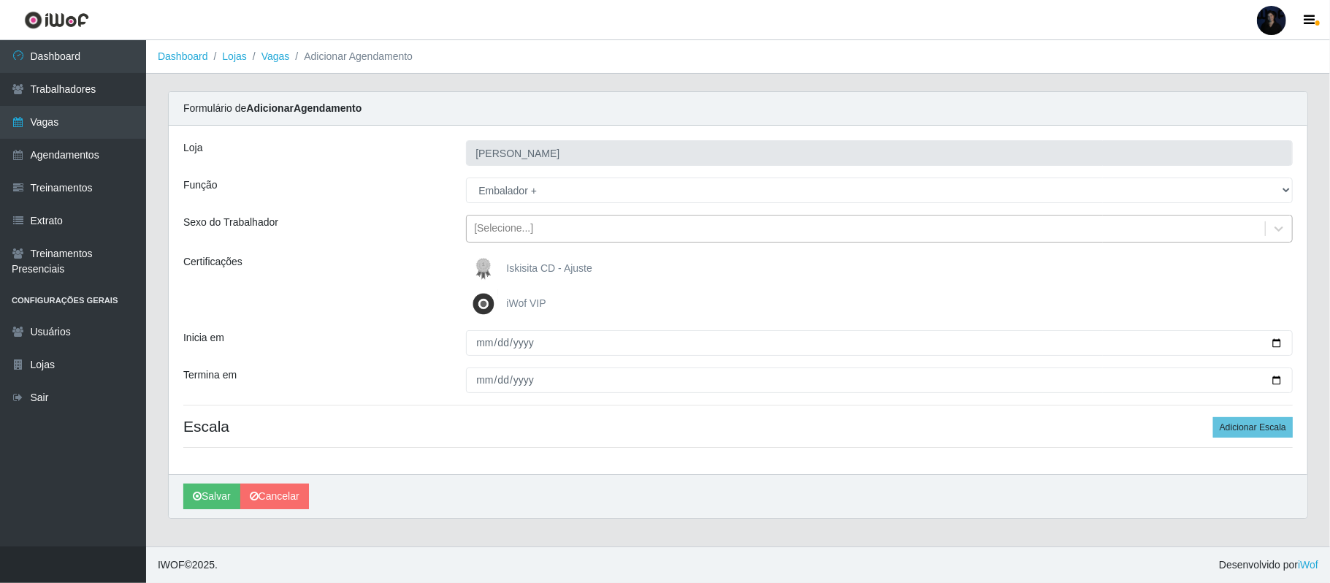
click at [533, 235] on div "[Selecione...]" at bounding box center [866, 229] width 799 height 24
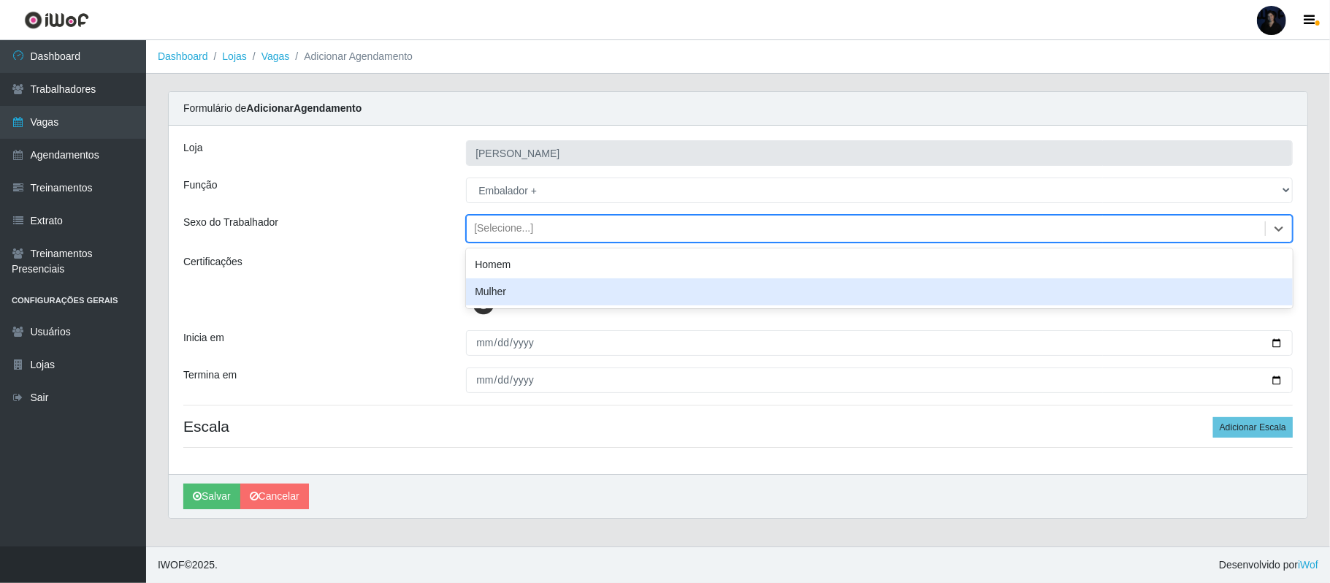
click at [511, 264] on div "Homem" at bounding box center [879, 264] width 827 height 27
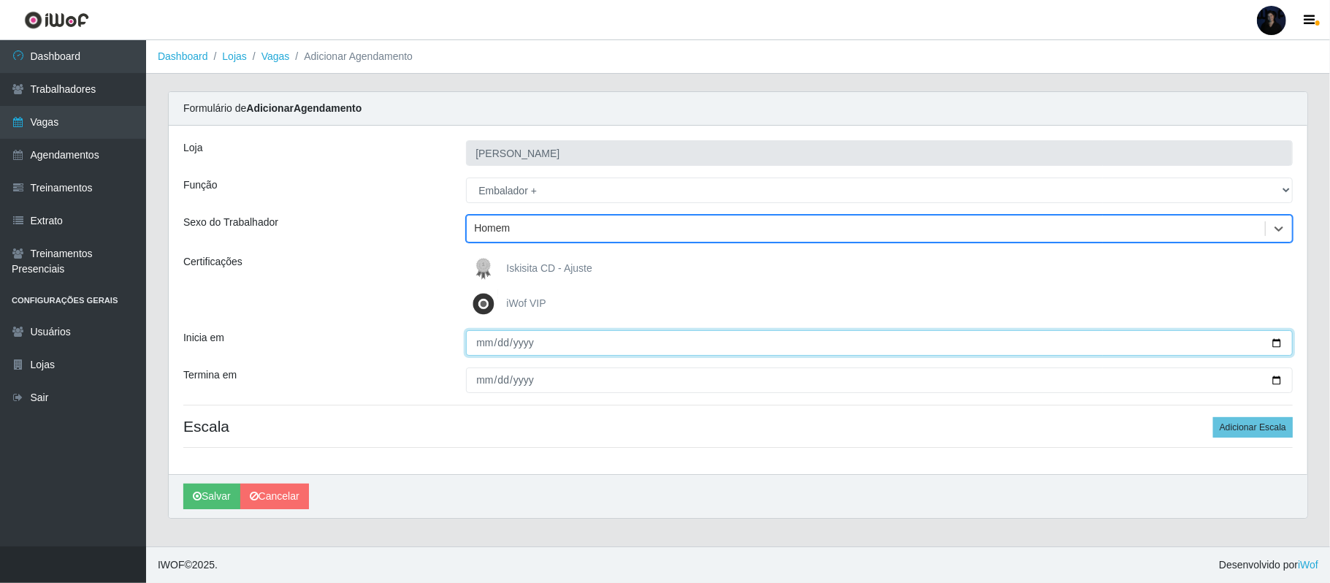
click at [1274, 339] on input "Inicia em" at bounding box center [879, 343] width 827 height 26
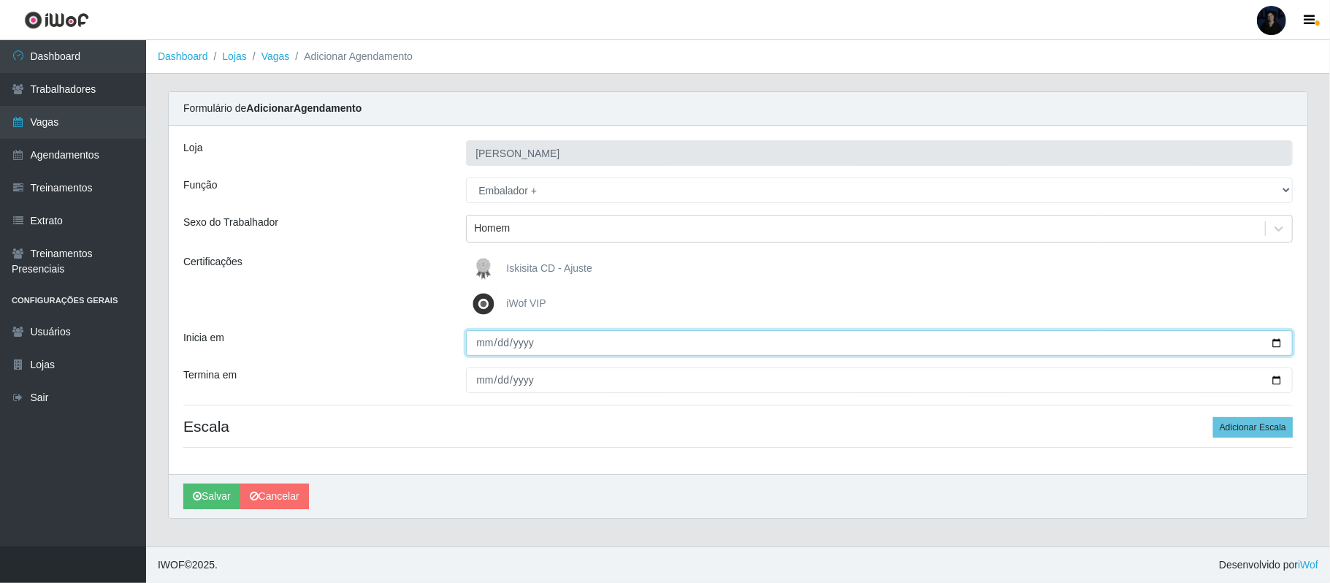
type input "2025-09-27"
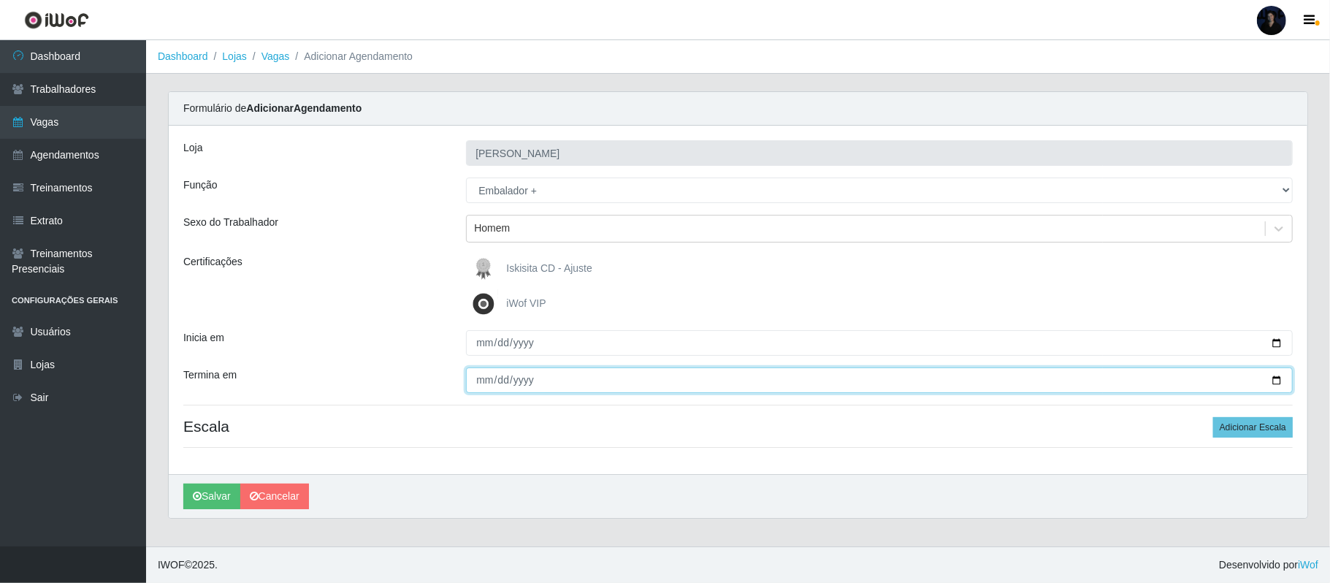
click at [1278, 381] on input "Termina em" at bounding box center [879, 380] width 827 height 26
type input "2025-09-27"
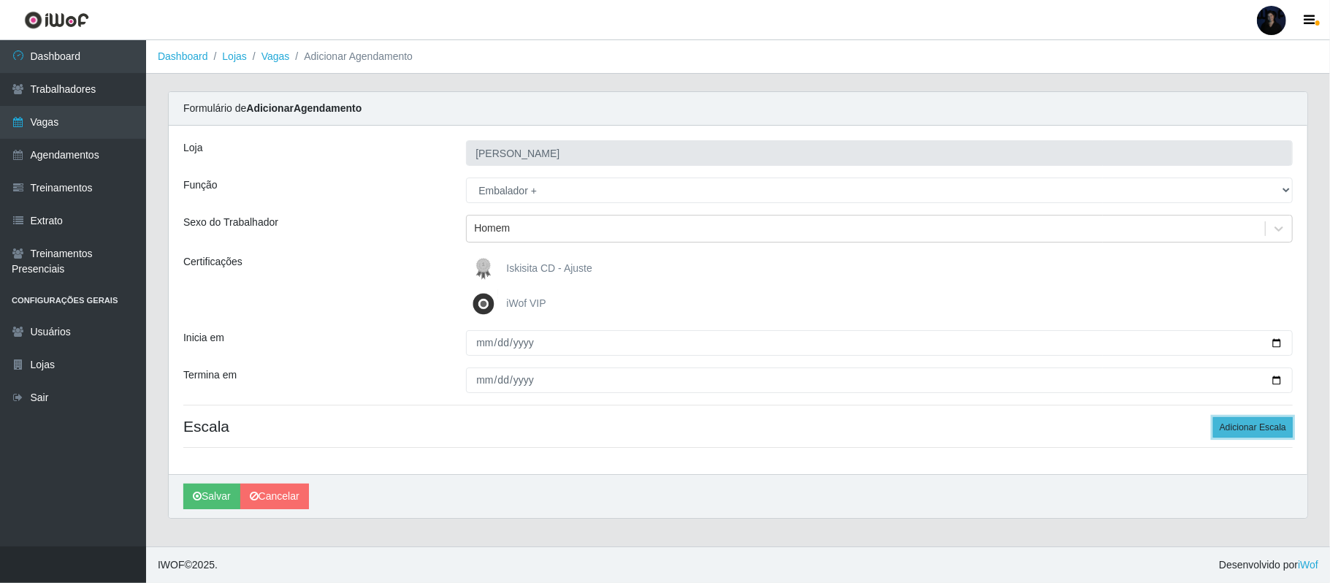
click at [1236, 430] on button "Adicionar Escala" at bounding box center [1253, 427] width 80 height 20
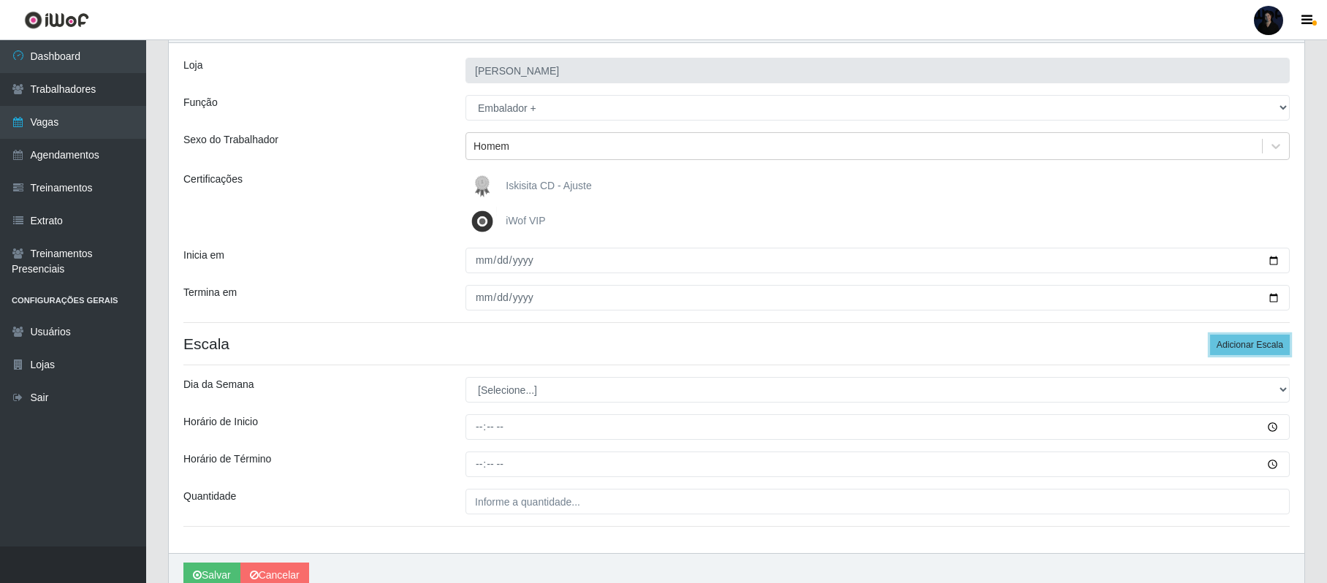
scroll to position [153, 0]
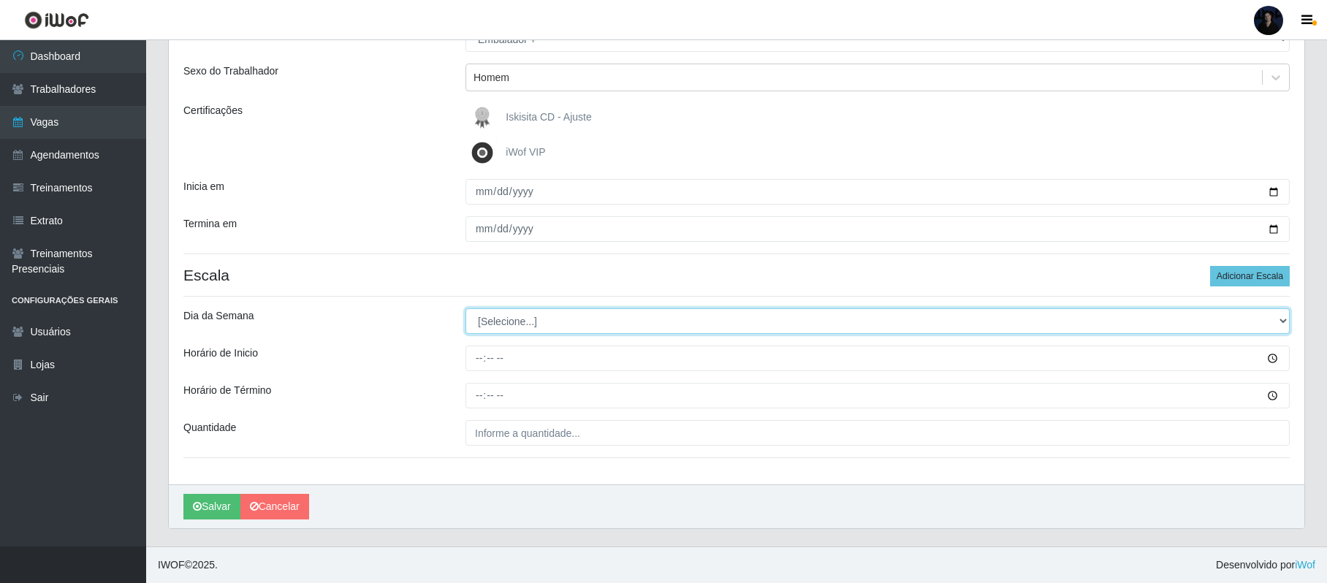
click at [497, 319] on select "[Selecione...] Segunda Terça Quarta Quinta Sexta Sábado Domingo" at bounding box center [877, 321] width 824 height 26
select select "6"
click at [465, 308] on select "[Selecione...] Segunda Terça Quarta Quinta Sexta Sábado Domingo" at bounding box center [877, 321] width 824 height 26
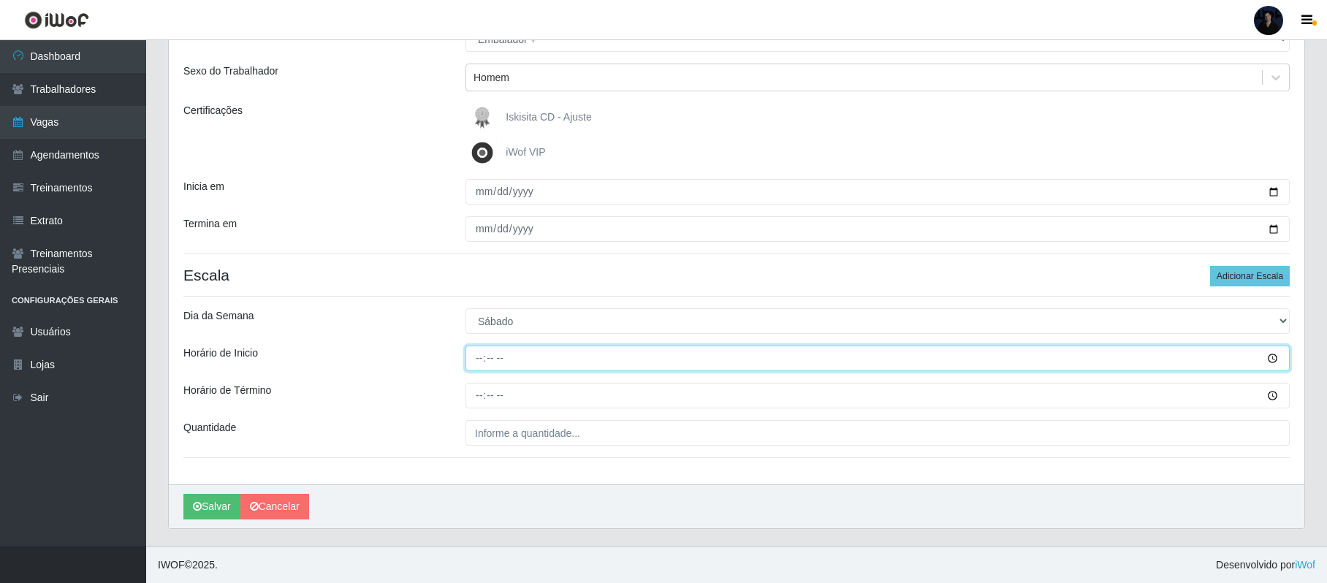
click at [477, 354] on input "Horário de Inicio" at bounding box center [877, 359] width 824 height 26
type input "10:30"
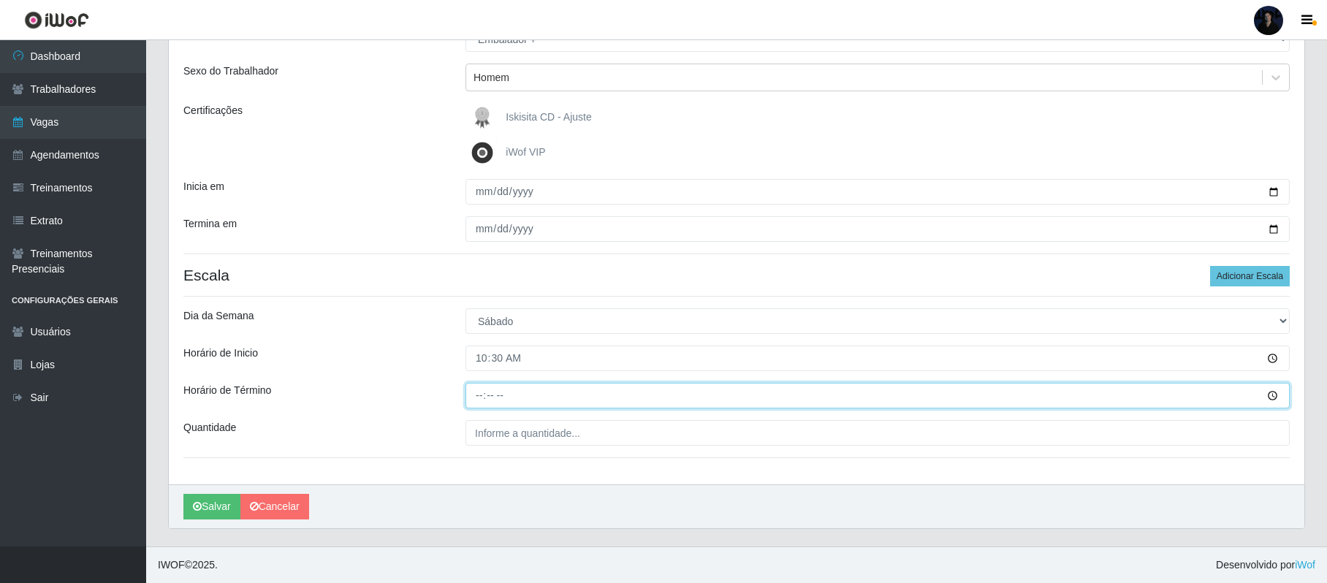
click at [478, 395] on input "Horário de Término" at bounding box center [877, 396] width 824 height 26
type input "16:30"
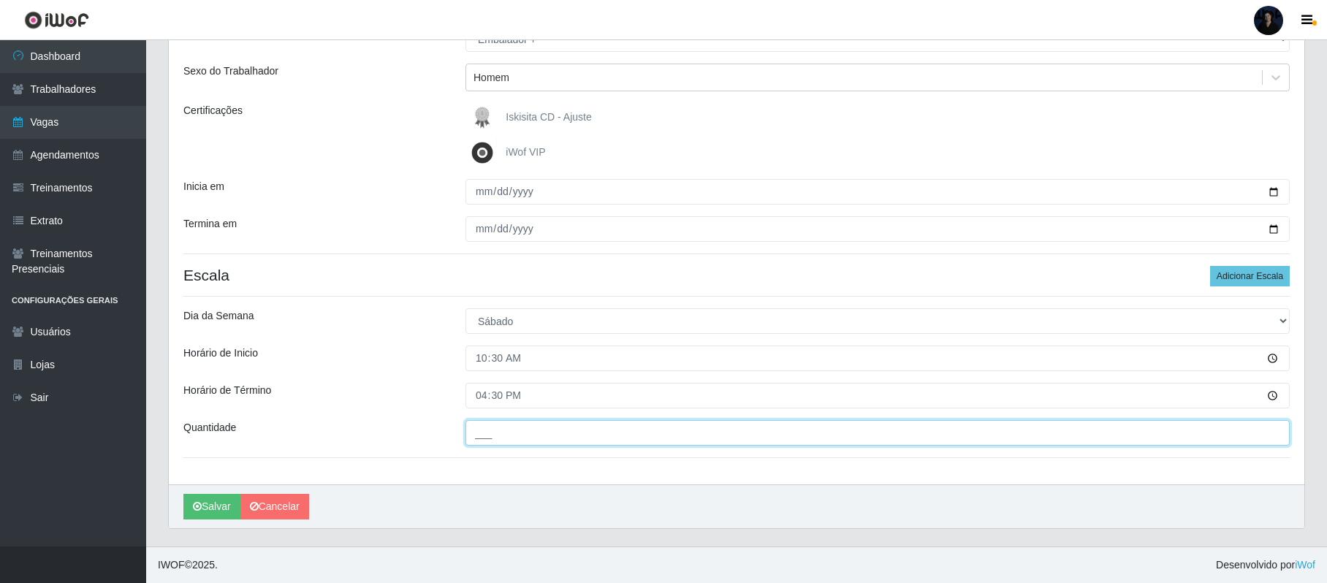
click at [475, 436] on input "___" at bounding box center [877, 433] width 824 height 26
type input "3__"
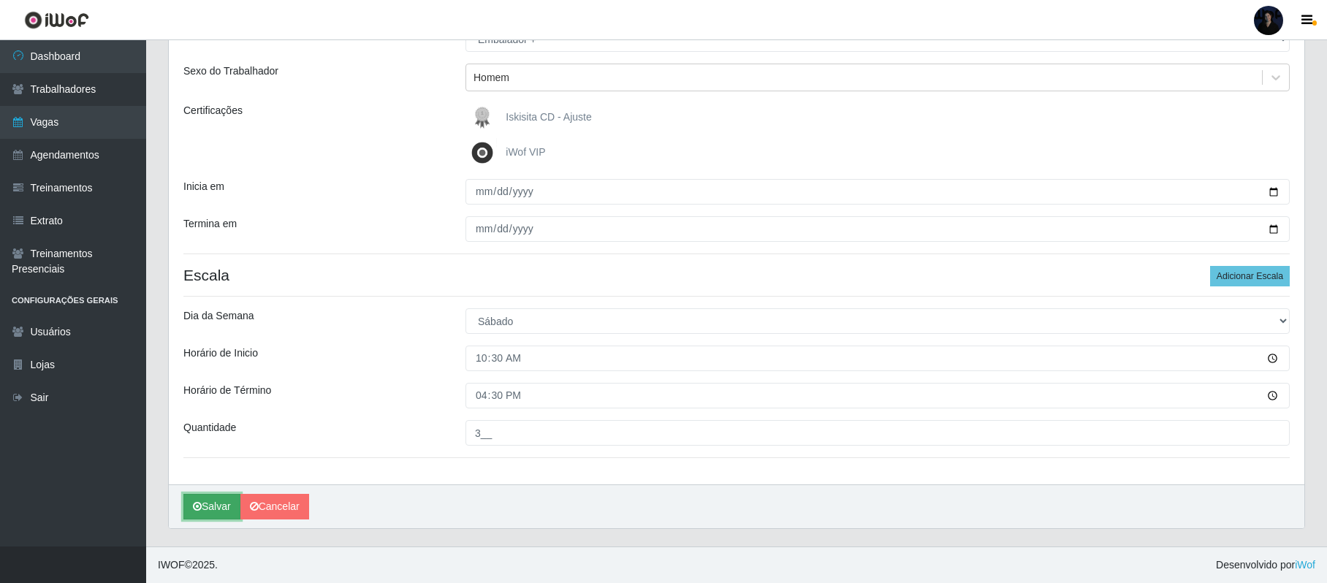
click at [216, 504] on button "Salvar" at bounding box center [211, 507] width 57 height 26
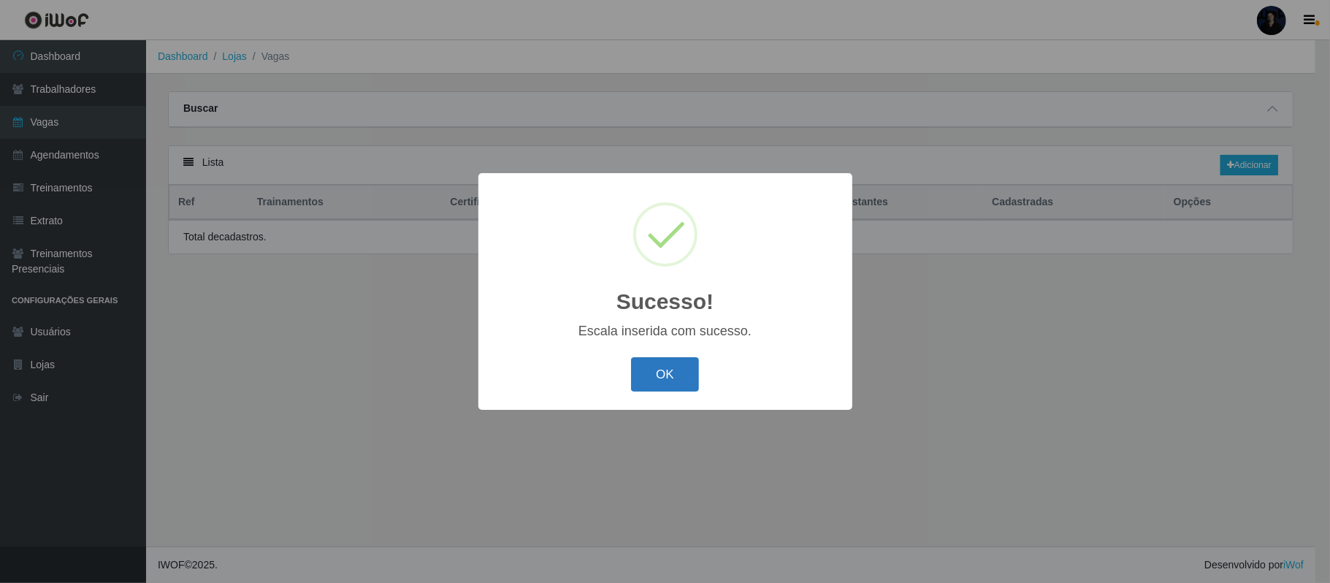
click at [649, 383] on button "OK" at bounding box center [665, 374] width 68 height 34
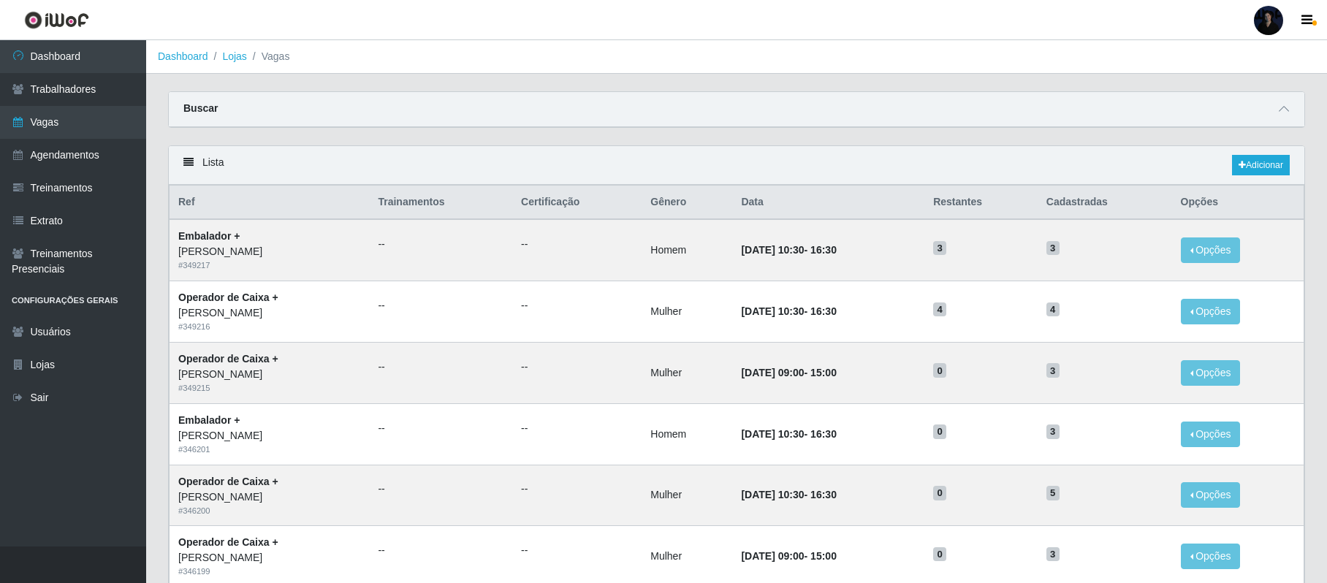
click at [1258, 20] on div at bounding box center [1268, 20] width 29 height 29
click at [1214, 109] on button "Sair" at bounding box center [1240, 114] width 132 height 30
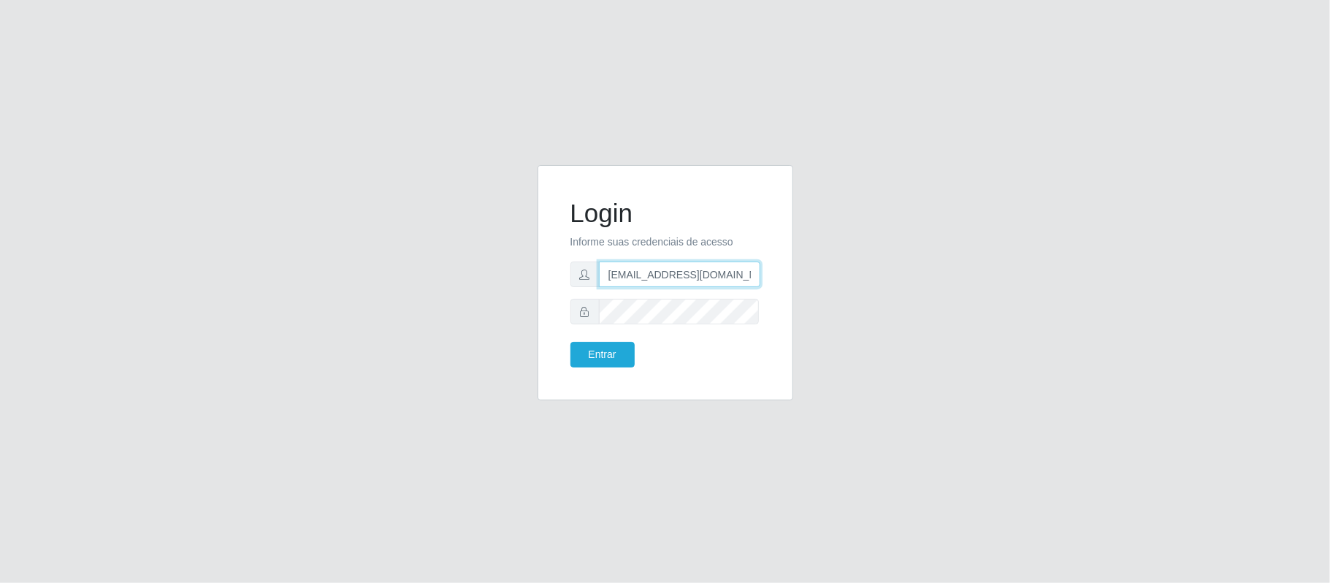
drag, startPoint x: 728, startPoint y: 275, endPoint x: 679, endPoint y: 267, distance: 50.3
click at [679, 267] on input "anacarina390@iskisita.com" at bounding box center [679, 275] width 161 height 26
type input "anacarina390@misterburg.com"
click at [611, 343] on button "Entrar" at bounding box center [603, 355] width 64 height 26
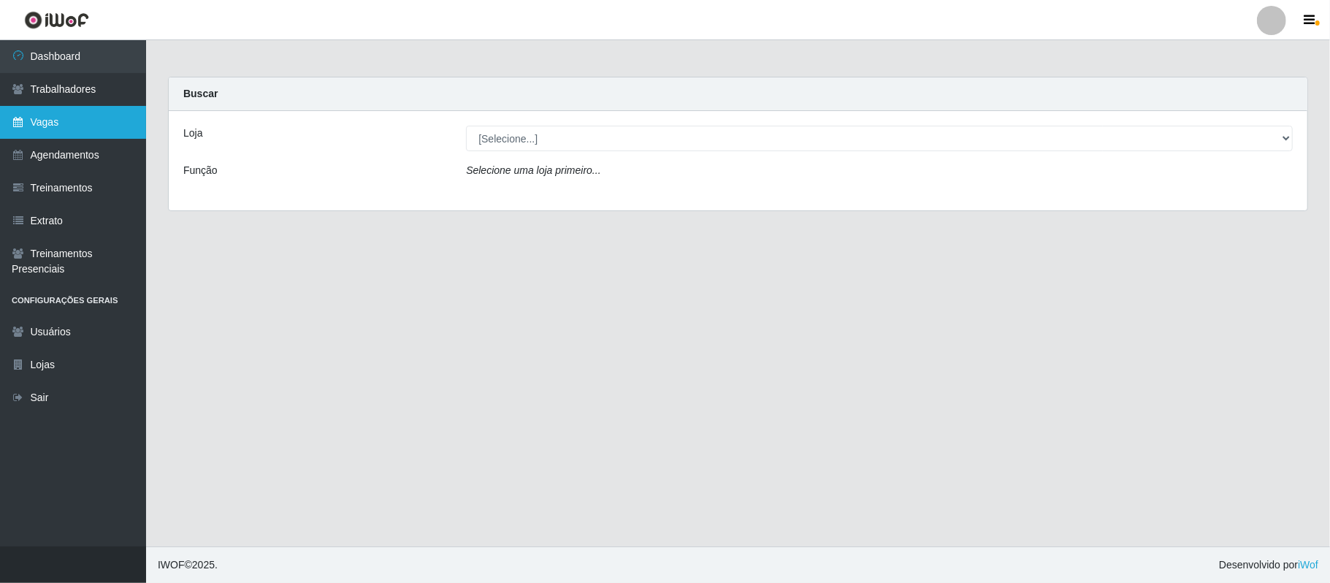
click at [65, 124] on link "Vagas" at bounding box center [73, 122] width 146 height 33
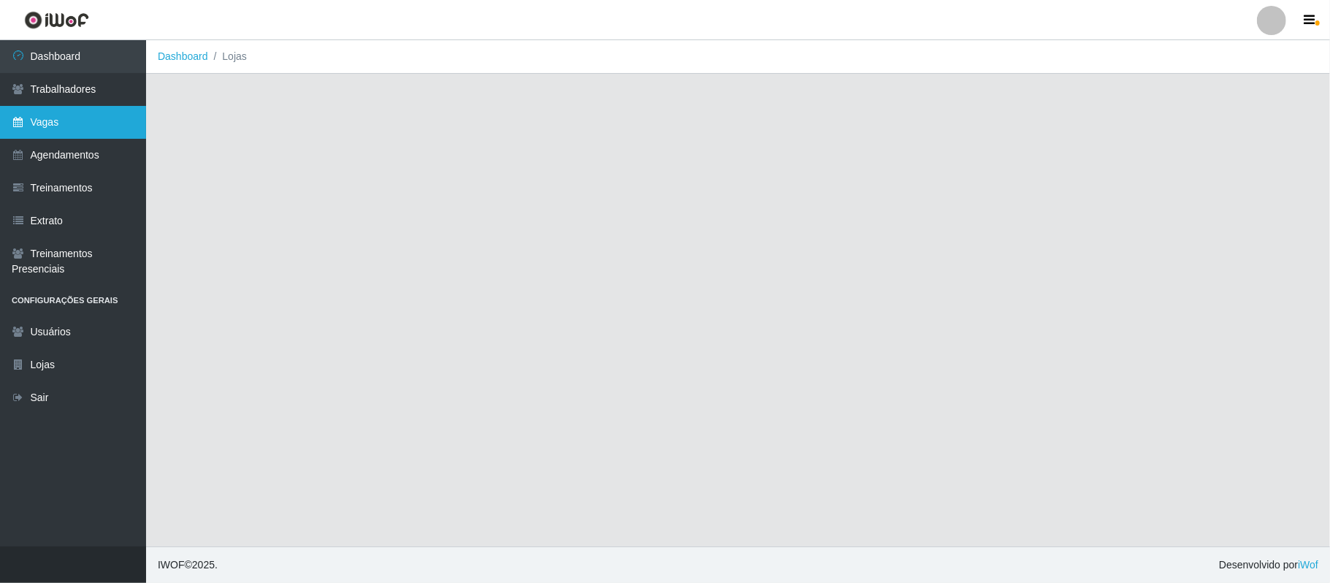
click at [82, 118] on link "Vagas" at bounding box center [73, 122] width 146 height 33
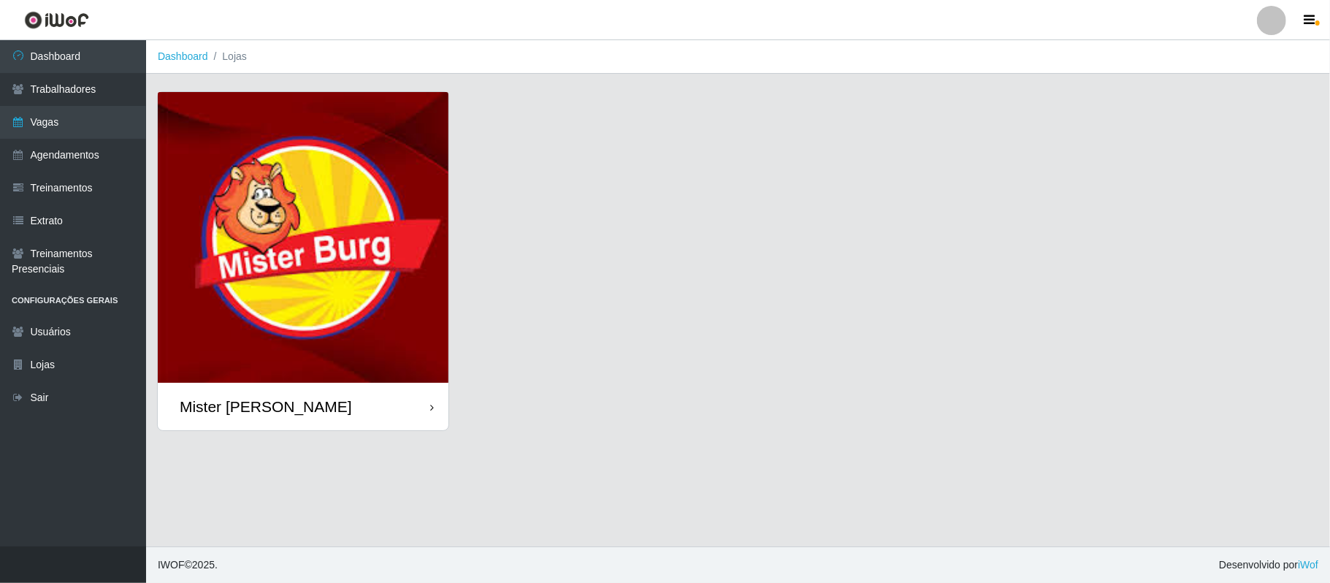
click at [255, 279] on img at bounding box center [303, 237] width 291 height 291
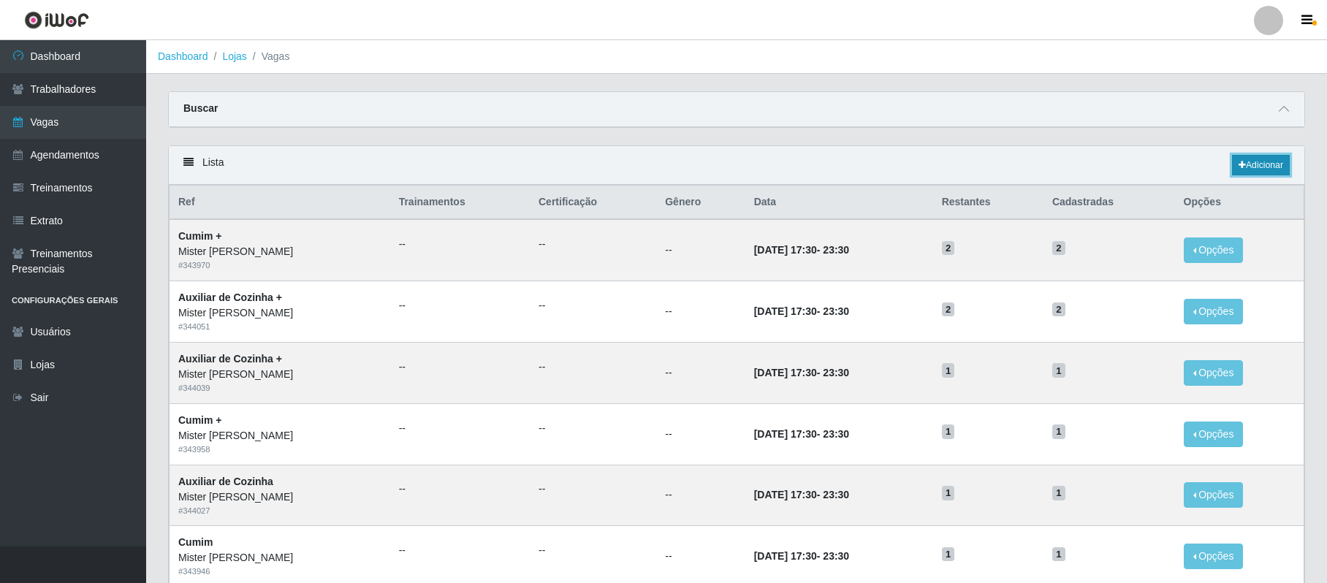
click at [1266, 165] on link "Adicionar" at bounding box center [1261, 165] width 58 height 20
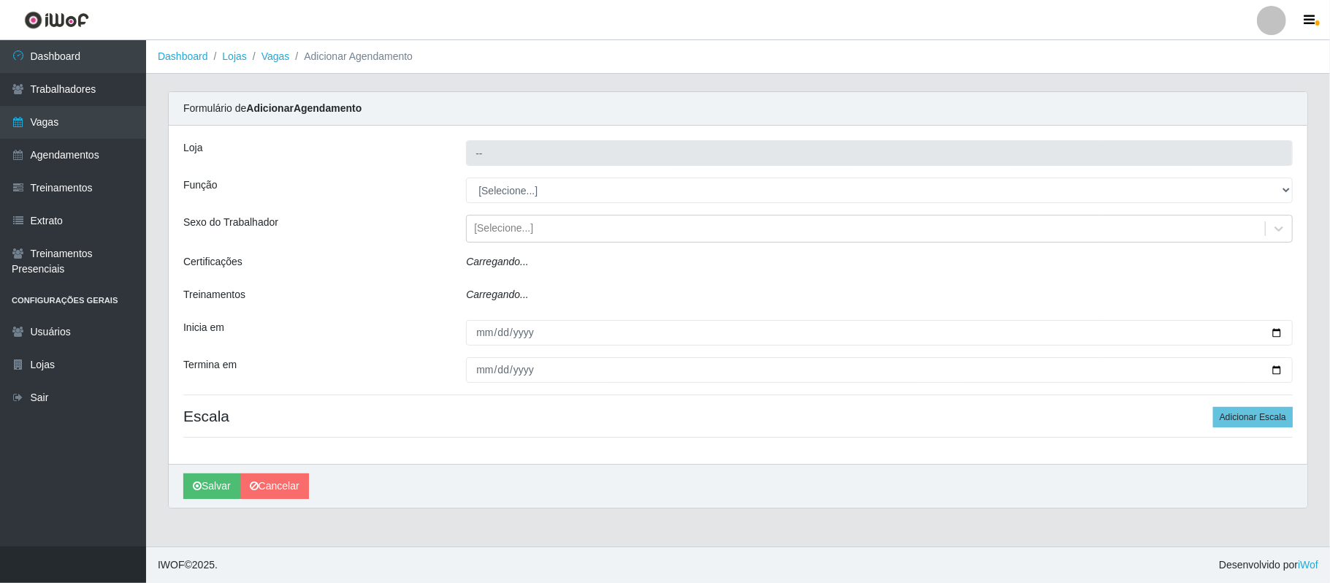
click at [530, 197] on select "[Selecione...] Auxiliar de Cozinha Auxiliar de Cozinha + Auxiliar de Cozinha ++…" at bounding box center [879, 191] width 827 height 26
type input "Mister [PERSON_NAME]"
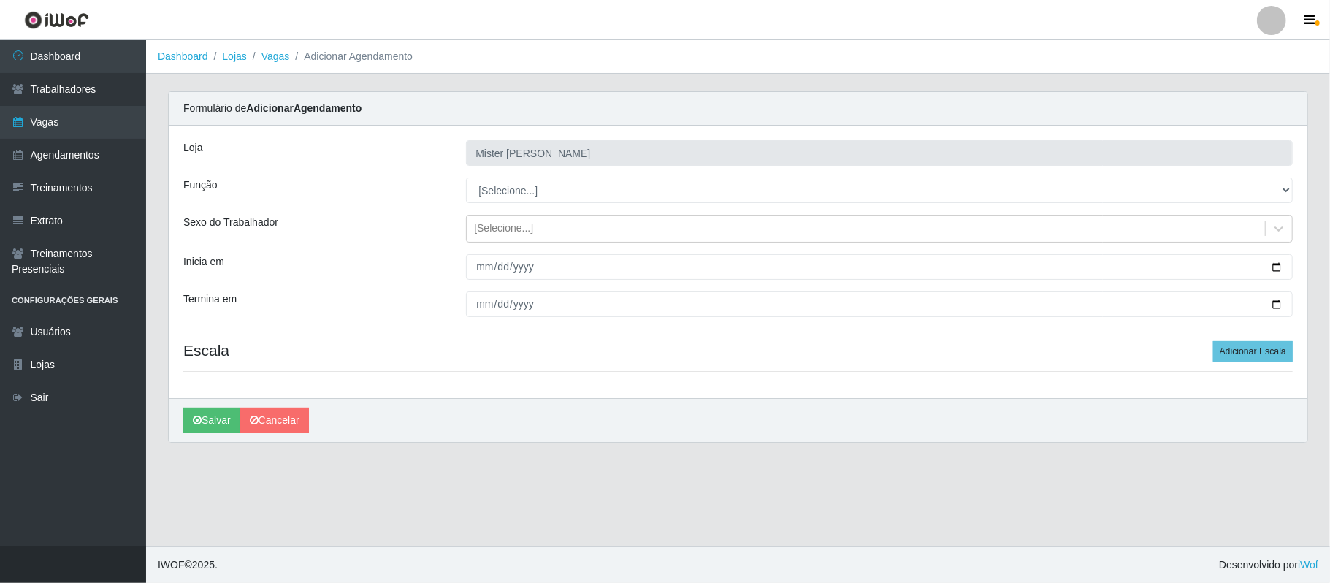
select select "17"
click at [466, 178] on select "[Selecione...] Auxiliar de Cozinha Auxiliar de Cozinha + Auxiliar de Cozinha ++…" at bounding box center [879, 191] width 827 height 26
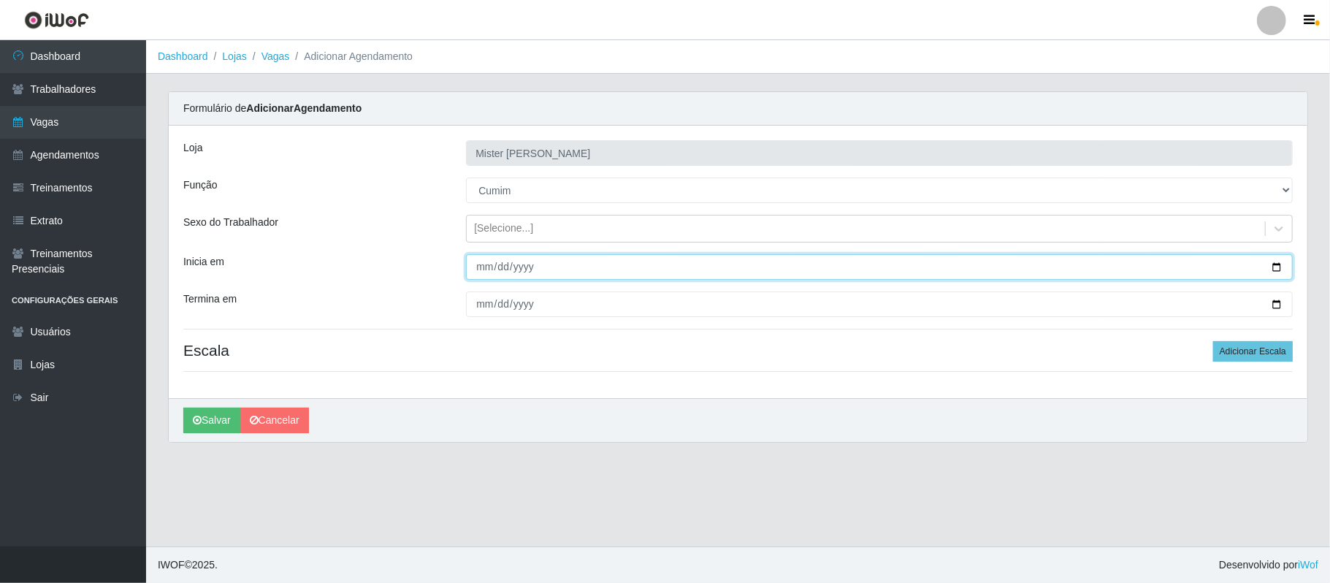
click at [1278, 269] on input "Inicia em" at bounding box center [879, 267] width 827 height 26
type input "[DATE]"
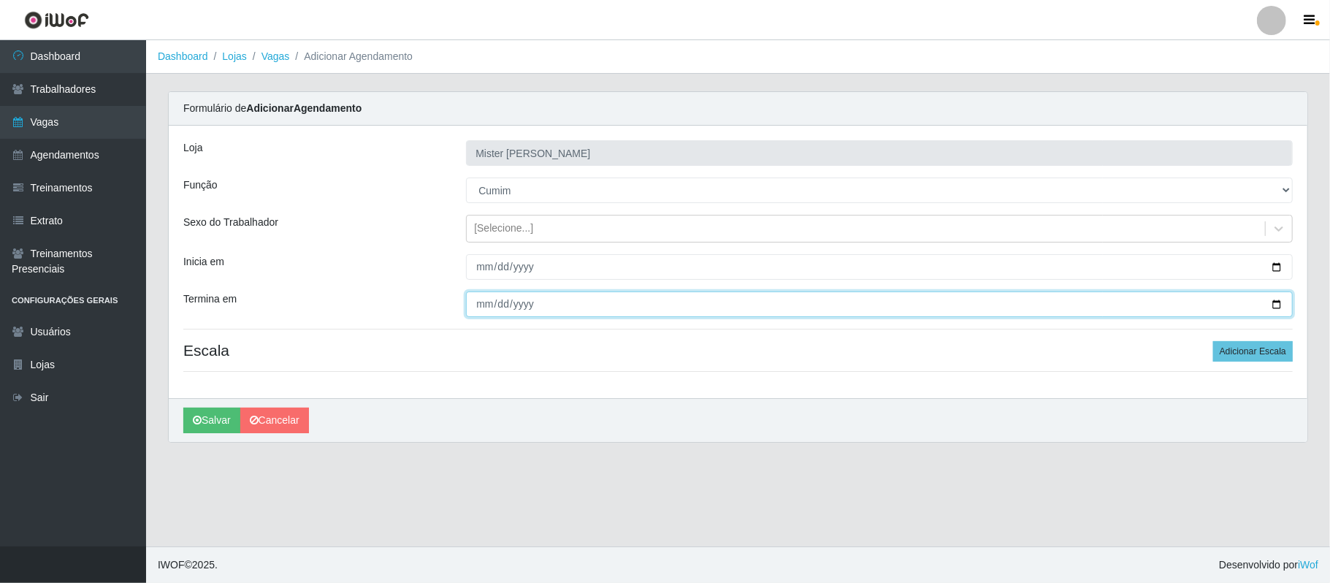
click at [1274, 301] on input "Termina em" at bounding box center [879, 304] width 827 height 26
type input "[DATE]"
click at [1271, 355] on button "Adicionar Escala" at bounding box center [1253, 351] width 80 height 20
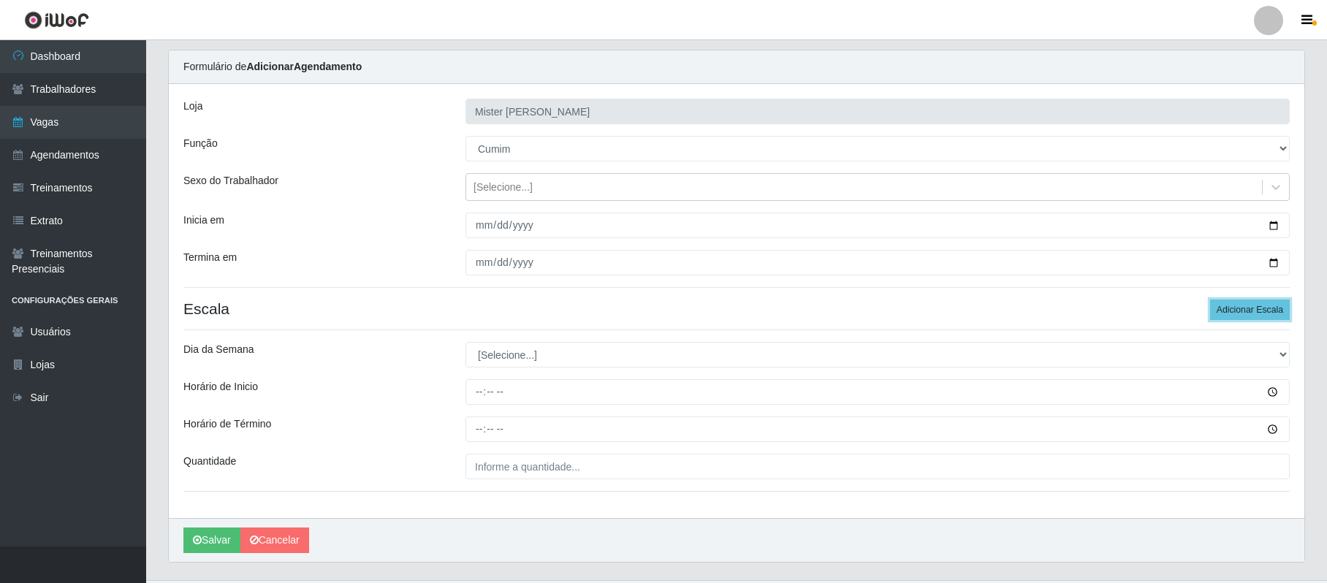
scroll to position [77, 0]
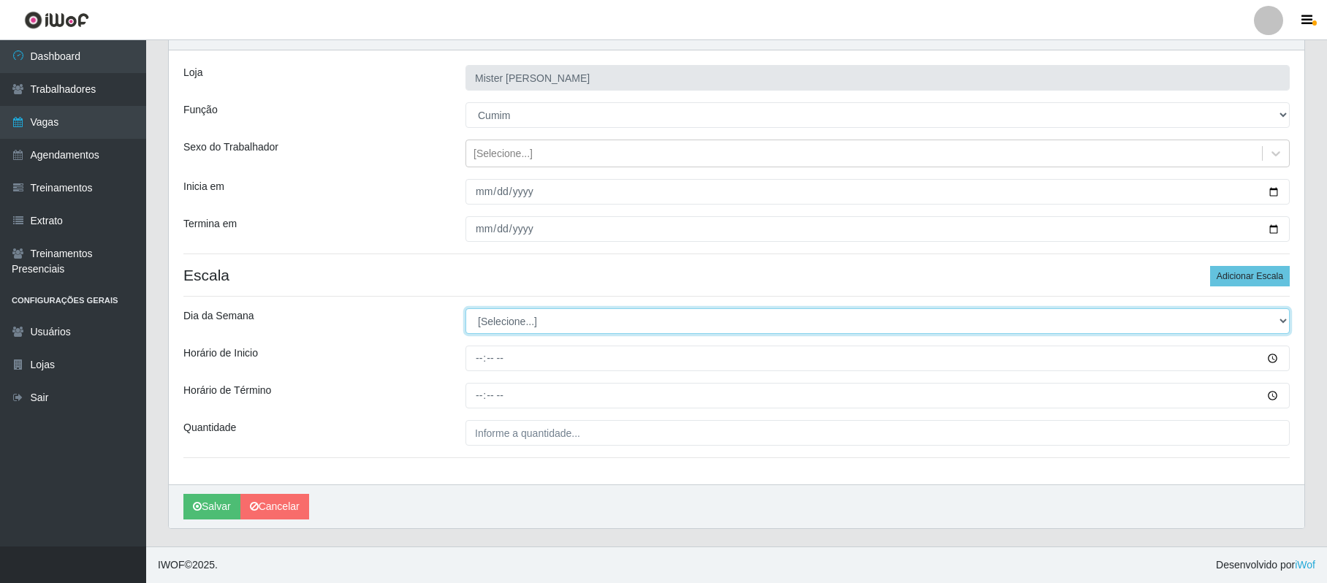
click at [498, 319] on select "[Selecione...] Segunda Terça Quarta Quinta Sexta Sábado Domingo" at bounding box center [877, 321] width 824 height 26
select select "5"
click at [465, 308] on select "[Selecione...] Segunda Terça Quarta Quinta Sexta Sábado Domingo" at bounding box center [877, 321] width 824 height 26
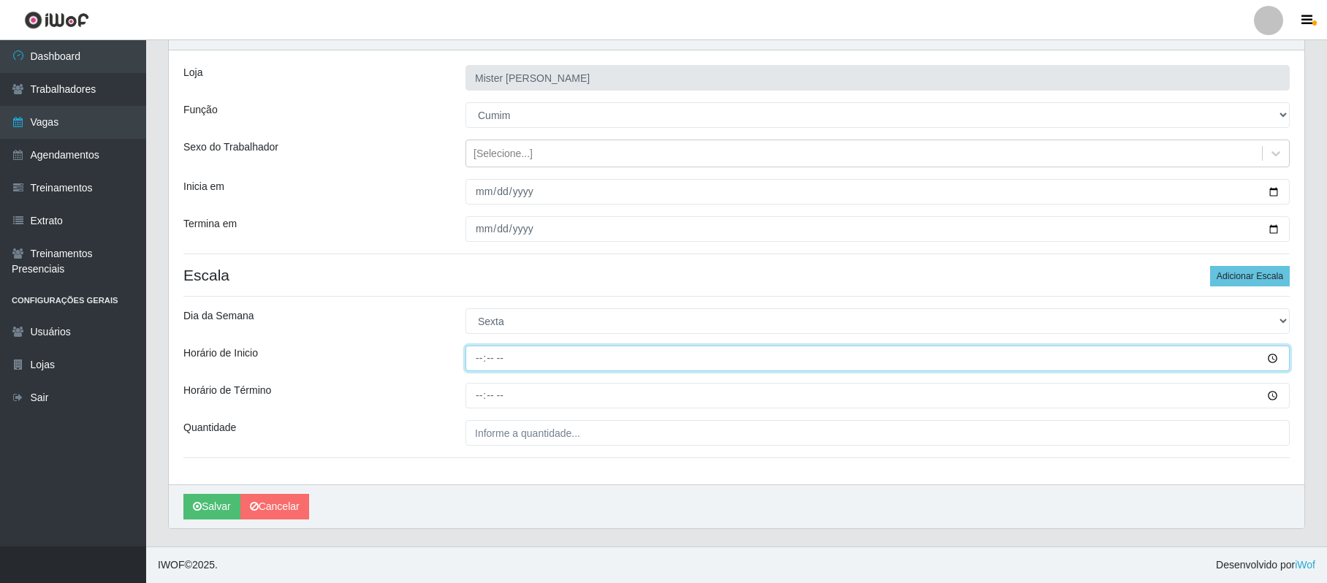
click at [474, 354] on input "Horário de Inicio" at bounding box center [877, 359] width 824 height 26
type input "17:30"
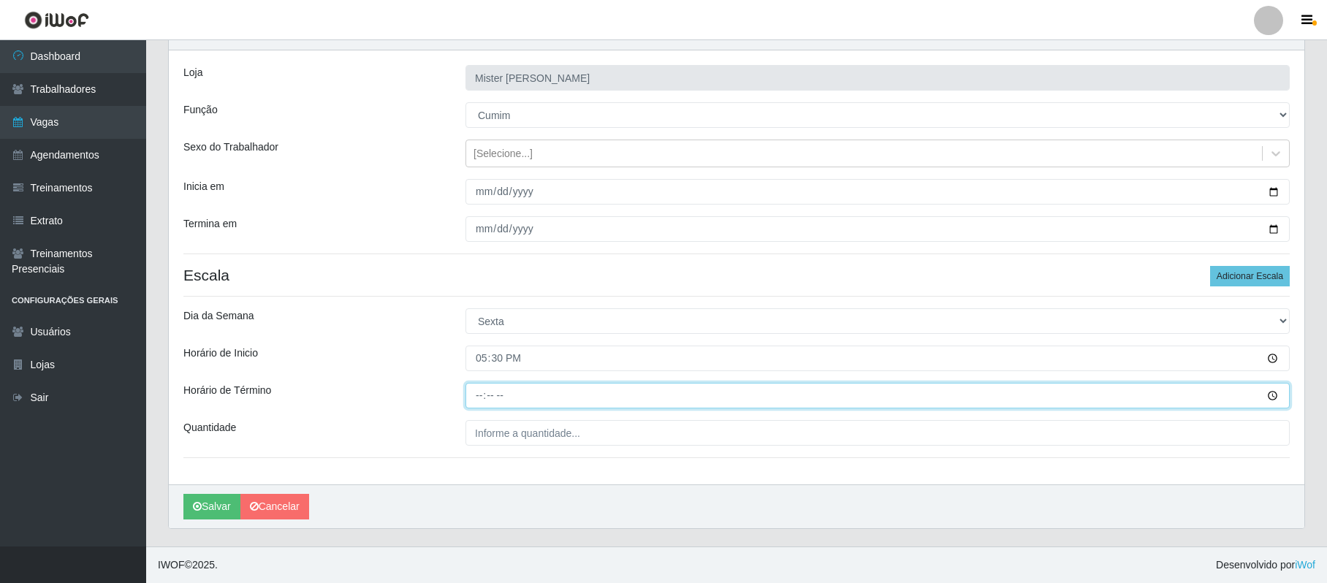
click at [485, 402] on input "Horário de Término" at bounding box center [877, 396] width 824 height 26
type input "23:30"
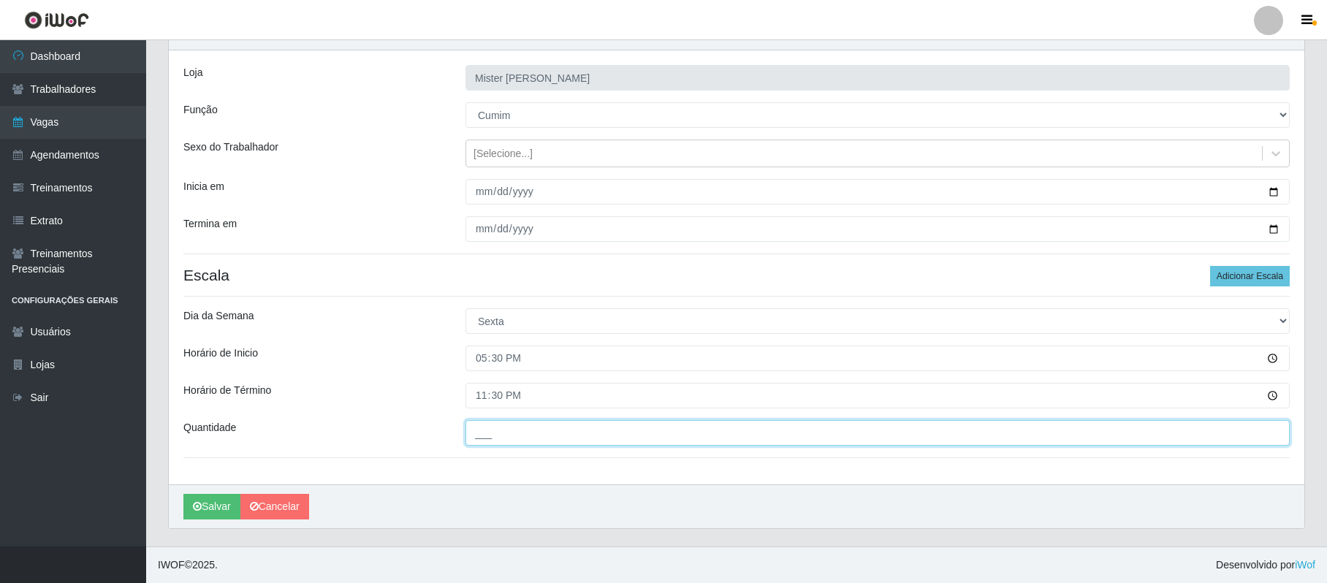
click at [472, 438] on input "___" at bounding box center [877, 433] width 824 height 26
type input "1__"
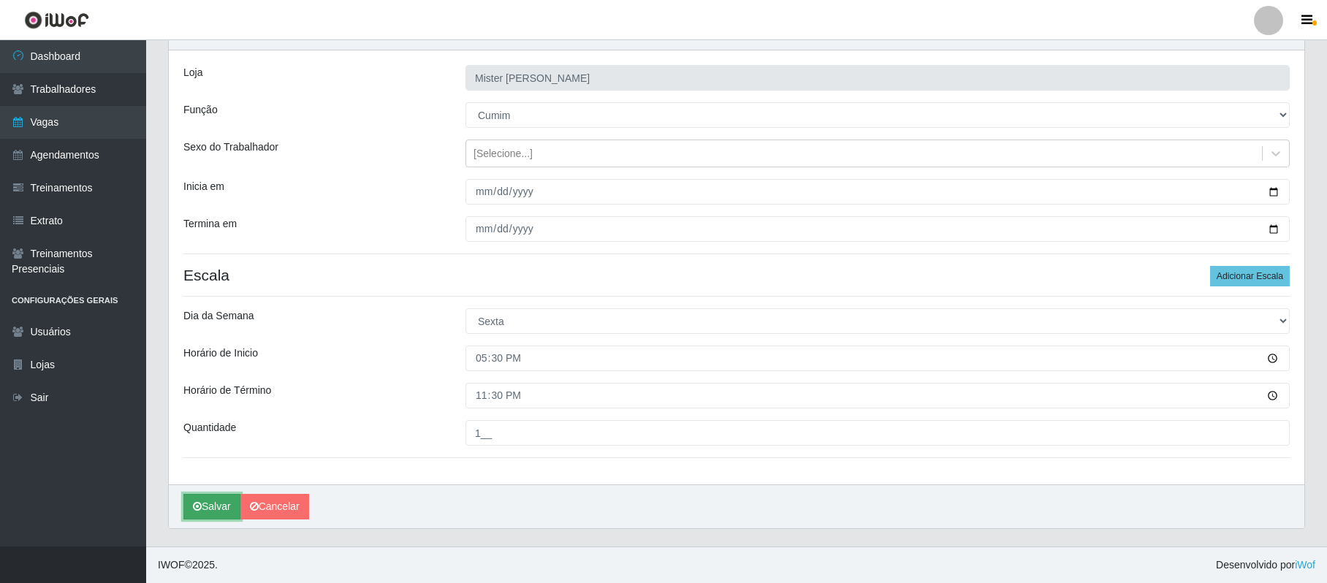
click at [216, 509] on button "Salvar" at bounding box center [211, 507] width 57 height 26
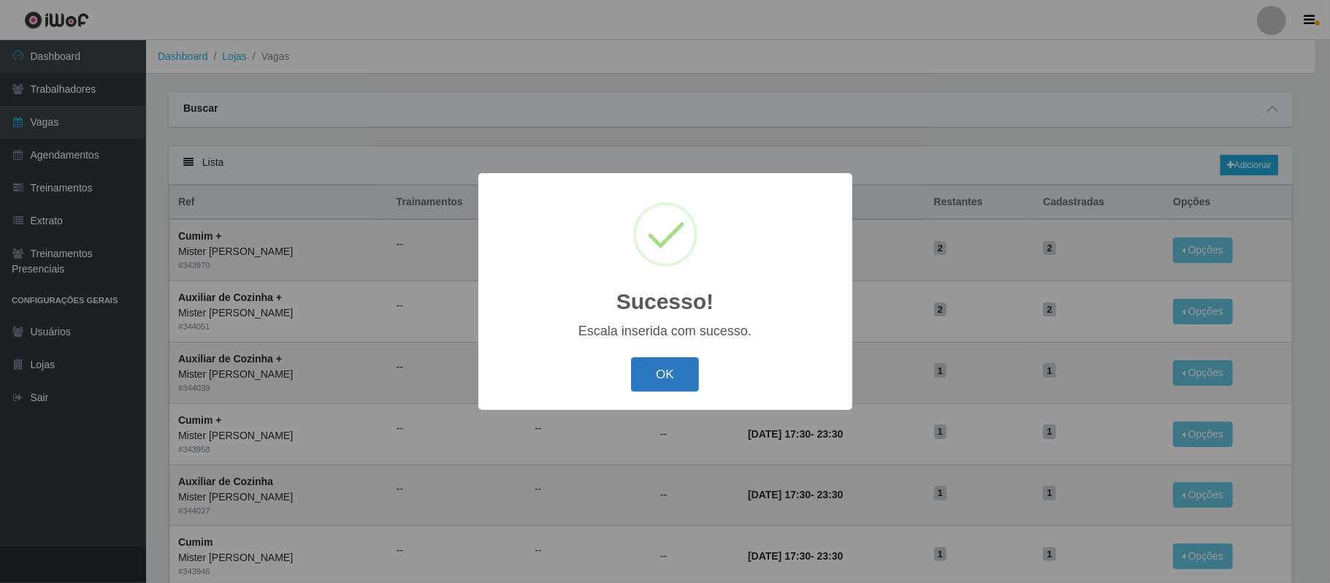
click at [659, 378] on button "OK" at bounding box center [665, 374] width 68 height 34
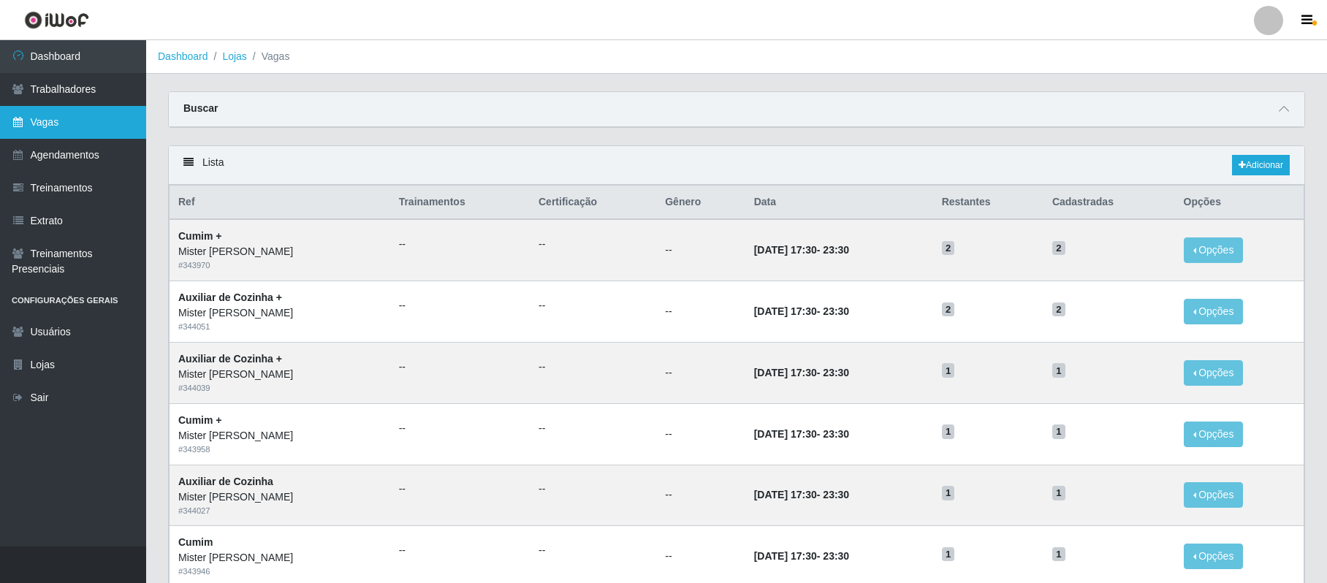
click at [60, 115] on link "Vagas" at bounding box center [73, 122] width 146 height 33
